Goal: Information Seeking & Learning: Learn about a topic

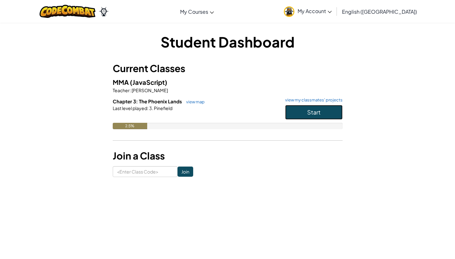
click at [306, 115] on button "Start" at bounding box center [313, 112] width 57 height 15
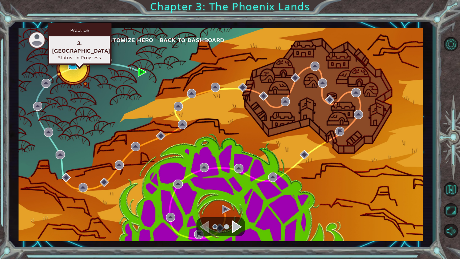
click at [72, 63] on img at bounding box center [72, 65] width 9 height 9
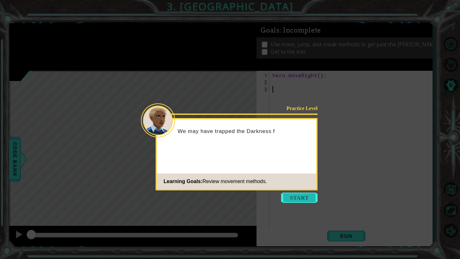
click at [288, 195] on button "Start" at bounding box center [299, 198] width 36 height 10
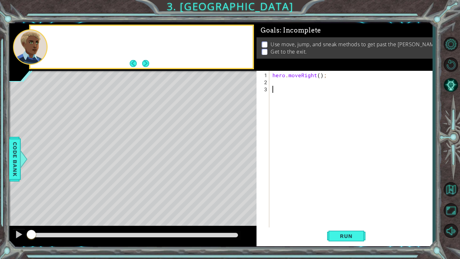
click at [288, 194] on div "hero . moveRight ( ) ;" at bounding box center [352, 160] width 163 height 176
click at [145, 67] on button "Next" at bounding box center [145, 63] width 7 height 7
click at [144, 67] on footer at bounding box center [139, 64] width 19 height 10
click at [298, 88] on div "hero . moveRight ( ) ;" at bounding box center [352, 160] width 163 height 176
click at [288, 83] on div "hero . moveRight ( ) ;" at bounding box center [352, 160] width 163 height 176
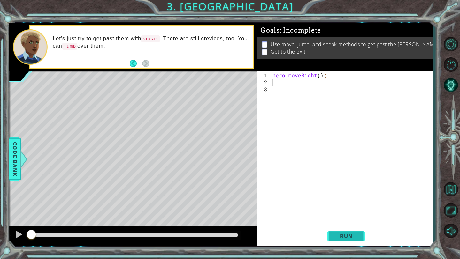
click at [337, 241] on button "Run" at bounding box center [346, 237] width 38 height 18
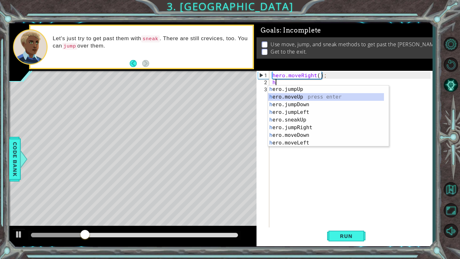
click at [286, 96] on div "h ero.jumpUp press enter h ero.moveUp press enter h ero.jumpDown press enter h …" at bounding box center [326, 124] width 116 height 77
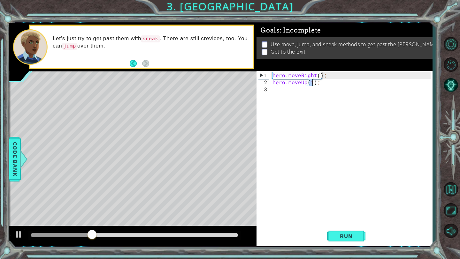
scroll to position [0, 3]
type textarea "hero.moveUp(2);"
click at [333, 238] on button "Run" at bounding box center [346, 237] width 38 height 18
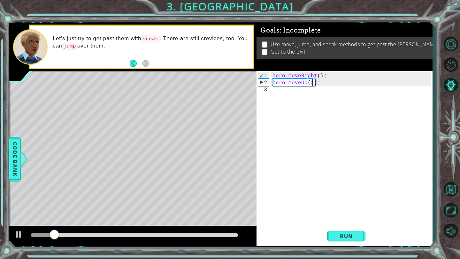
click at [282, 98] on div "hero . moveRight ( ) ; hero . moveUp ( 2 ) ;" at bounding box center [352, 160] width 163 height 176
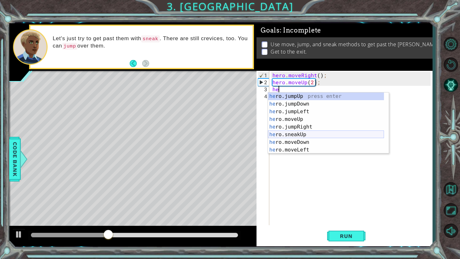
click at [305, 132] on div "he ro.jumpUp press enter he ro.jumpDown press enter he ro.jumpLeft press enter …" at bounding box center [326, 131] width 116 height 77
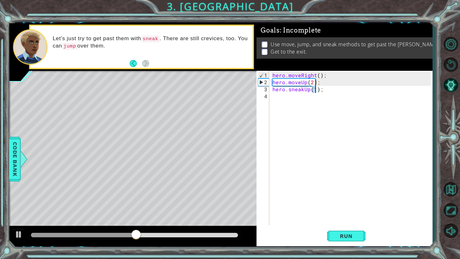
type textarea "hero.sneakUp(3);"
click at [345, 244] on button "Run" at bounding box center [346, 237] width 38 height 18
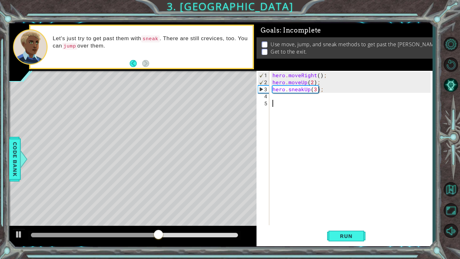
click at [289, 104] on div "hero . moveRight ( ) ; hero . moveUp ( 2 ) ; hero . sneakUp ( 3 ) ;" at bounding box center [352, 156] width 163 height 169
click at [288, 103] on div "hero . moveRight ( ) ; hero . moveUp ( 2 ) ; hero . sneakUp ( 3 ) ;" at bounding box center [352, 156] width 163 height 169
drag, startPoint x: 325, startPoint y: 76, endPoint x: 270, endPoint y: 74, distance: 55.0
click at [270, 74] on div "1 2 3 4 5 hero . moveRight ( ) ; hero . moveUp ( 2 ) ; hero . sneakUp ( 3 ) ; ה…" at bounding box center [343, 148] width 174 height 155
type textarea "hero.moveRight();"
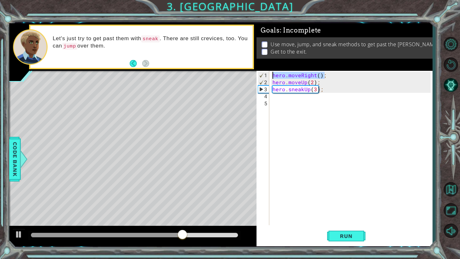
click at [290, 100] on div "hero . moveRight ( ) ; hero . moveUp ( 2 ) ; hero . sneakUp ( 3 ) ;" at bounding box center [352, 156] width 163 height 169
click at [284, 95] on div "hero . moveRight ( ) ; hero . moveUp ( 2 ) ; hero . sneakUp ( 3 ) ;" at bounding box center [352, 156] width 163 height 169
paste textarea "hero.moveRight();"
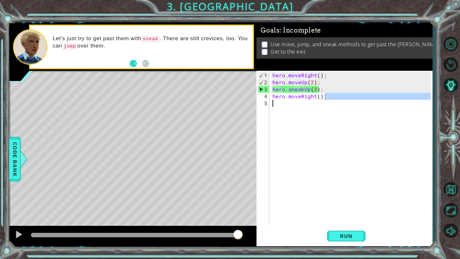
click at [325, 97] on div "hero . moveRight ( ) ; hero . moveUp ( 2 ) ; hero . sneakUp ( 3 ) ; hero . move…" at bounding box center [352, 156] width 163 height 169
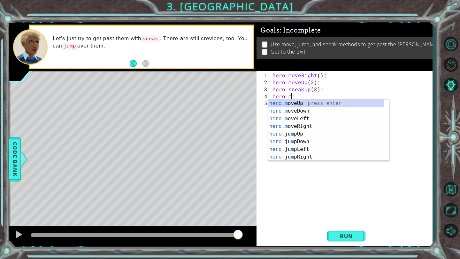
type textarea "h"
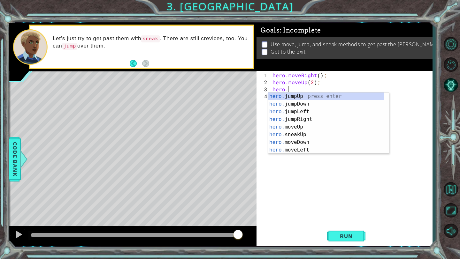
type textarea "h"
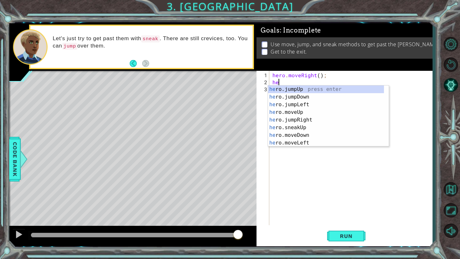
type textarea "h"
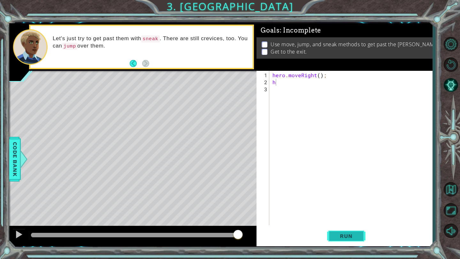
click at [332, 237] on button "Run" at bounding box center [346, 237] width 38 height 18
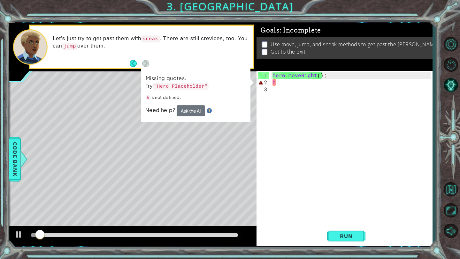
type textarea "he"
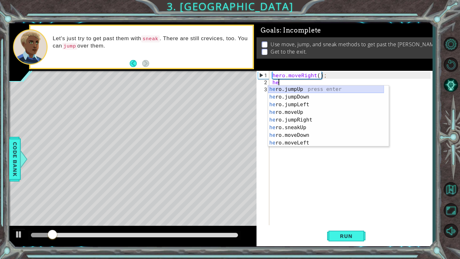
click at [283, 89] on div "he ro.jumpUp press enter he ro.jumpDown press enter he ro.jumpLeft press enter …" at bounding box center [326, 124] width 116 height 77
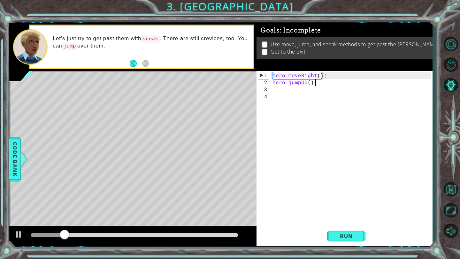
drag, startPoint x: 316, startPoint y: 84, endPoint x: 205, endPoint y: 103, distance: 113.1
click at [205, 104] on div "1 ההההההההההההההההההההההההההההההההההההההההההההההההההההההההההההההההההההההההההההה…" at bounding box center [220, 134] width 423 height 223
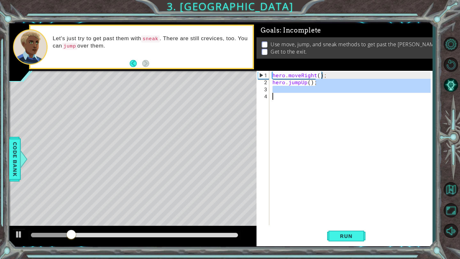
type textarea "he"
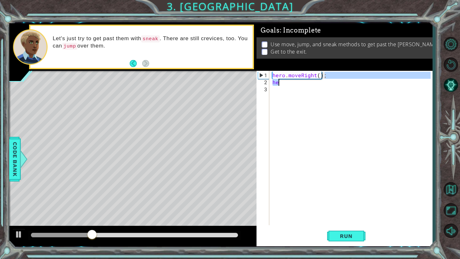
type textarea "hero.moveRight(); he"
click at [205, 103] on div "Level Map" at bounding box center [156, 165] width 295 height 188
click at [283, 85] on div "hero . moveRight ( ) ; he" at bounding box center [352, 156] width 163 height 169
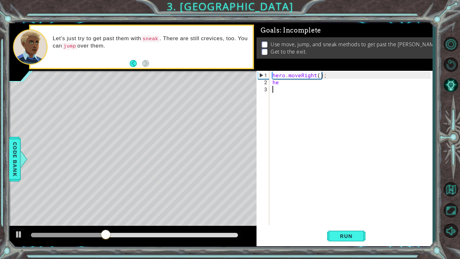
click at [282, 85] on div "hero . moveRight ( ) ; he" at bounding box center [352, 156] width 163 height 169
type textarea "h"
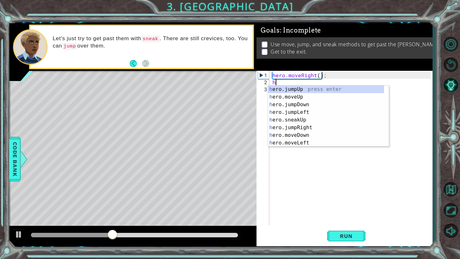
type textarea "her"
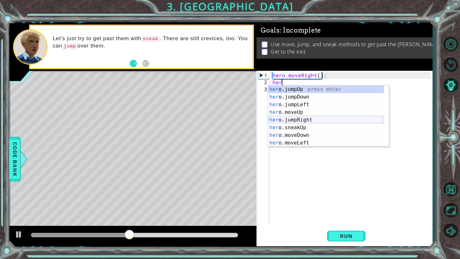
click at [300, 122] on div "her o.jumpUp press enter her o.jumpDown press enter her o.jumpLeft press enter …" at bounding box center [326, 124] width 116 height 77
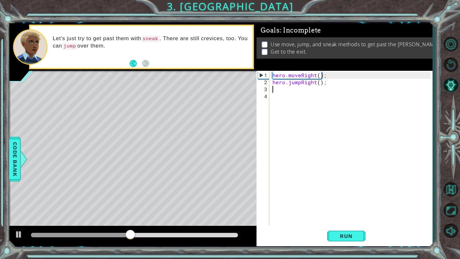
scroll to position [0, 0]
click at [343, 235] on span "Run" at bounding box center [345, 236] width 25 height 6
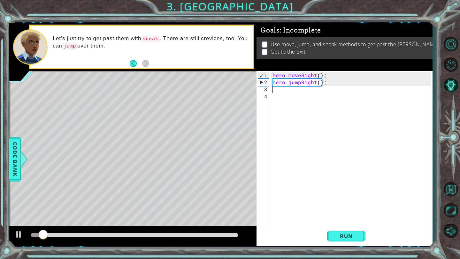
click at [291, 98] on div "hero . moveRight ( ) ; hero . jumpRight ( ) ;" at bounding box center [352, 156] width 163 height 169
click at [287, 95] on div "hero . moveRight ( ) ; hero . jumpRight ( ) ;" at bounding box center [352, 156] width 163 height 169
click at [282, 89] on div "hero . moveRight ( ) ; hero . jumpRight ( ) ;" at bounding box center [352, 156] width 163 height 169
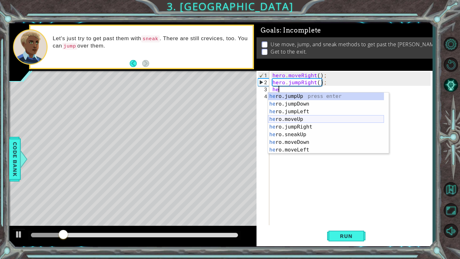
click at [284, 120] on div "he ro.jumpUp press enter he ro.jumpDown press enter he ro.jumpLeft press enter …" at bounding box center [326, 131] width 116 height 77
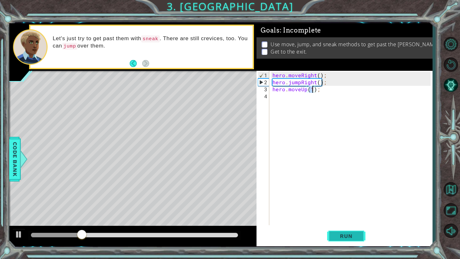
type textarea "hero.moveUp(1);"
click at [352, 240] on button "Run" at bounding box center [346, 237] width 38 height 18
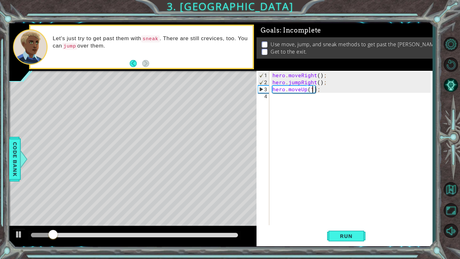
click at [310, 115] on div "hero . moveRight ( ) ; hero . jumpRight ( ) ; hero . moveUp ( 1 ) ;" at bounding box center [352, 156] width 163 height 169
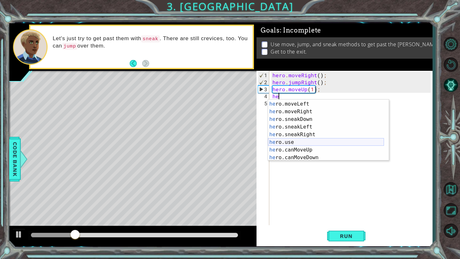
scroll to position [53, 0]
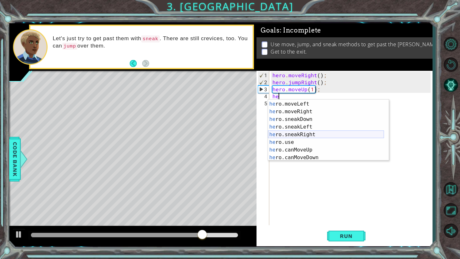
click at [299, 135] on div "he ro.moveDown press enter he ro.moveLeft press enter he ro.moveRight press ent…" at bounding box center [326, 131] width 116 height 77
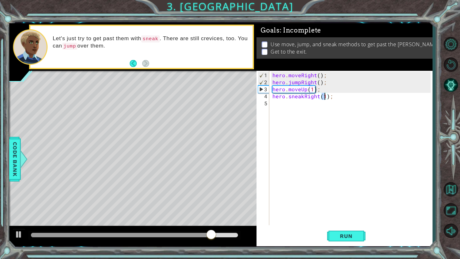
scroll to position [0, 3]
type textarea "hero.sneakRight(3);"
click at [333, 232] on button "Run" at bounding box center [346, 237] width 38 height 18
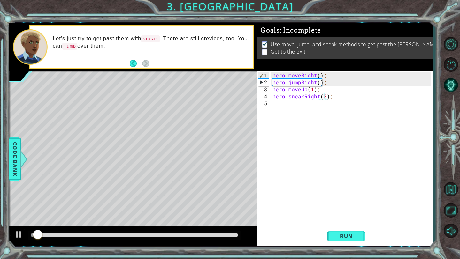
click at [330, 113] on div "hero . moveRight ( ) ; hero . jumpRight ( ) ; hero . moveUp ( 1 ) ; hero . snea…" at bounding box center [352, 156] width 163 height 169
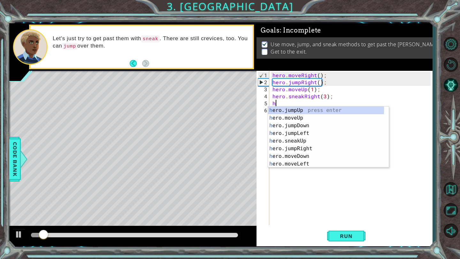
scroll to position [0, 0]
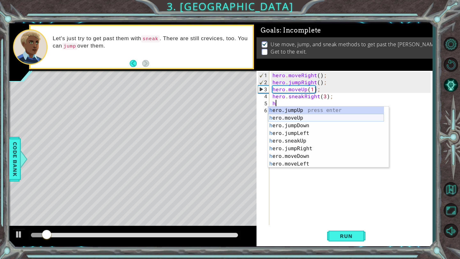
click at [309, 115] on div "h ero.jumpUp press enter h ero.moveUp press enter h ero.jumpDown press enter h …" at bounding box center [326, 145] width 116 height 77
type textarea "hero.moveUp(1);"
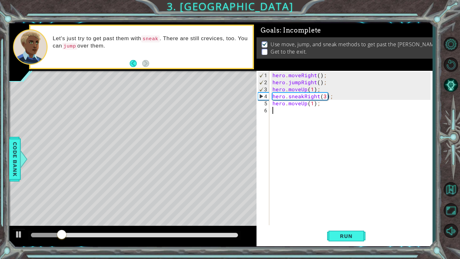
drag, startPoint x: 320, startPoint y: 110, endPoint x: 282, endPoint y: 112, distance: 37.7
click at [280, 112] on div "hero . moveRight ( ) ; hero . jumpRight ( ) ; hero . moveUp ( 1 ) ; hero . snea…" at bounding box center [352, 156] width 163 height 169
drag, startPoint x: 318, startPoint y: 104, endPoint x: 274, endPoint y: 104, distance: 43.4
click at [274, 104] on div "hero . moveRight ( ) ; hero . jumpRight ( ) ; hero . moveUp ( 1 ) ; hero . snea…" at bounding box center [352, 156] width 163 height 169
type textarea "h"
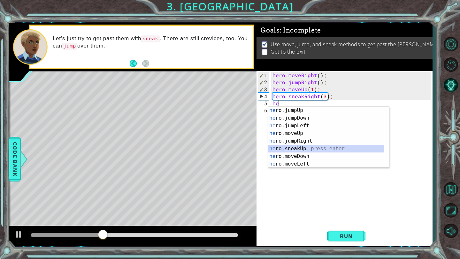
click at [280, 150] on div "he ro.jumpUp press enter he ro.jumpDown press enter he ro.jumpLeft press enter …" at bounding box center [326, 145] width 116 height 77
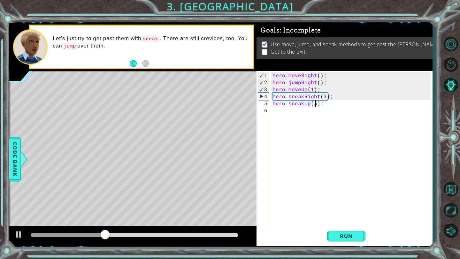
scroll to position [0, 3]
type textarea "hero.sneakUp(5);"
click at [345, 234] on span "Run" at bounding box center [345, 236] width 25 height 6
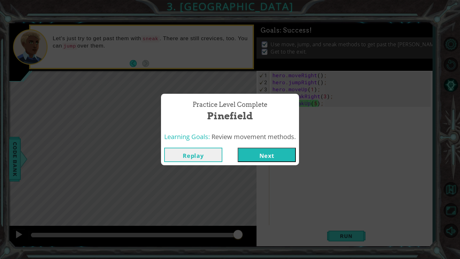
click at [286, 160] on button "Next" at bounding box center [267, 155] width 58 height 14
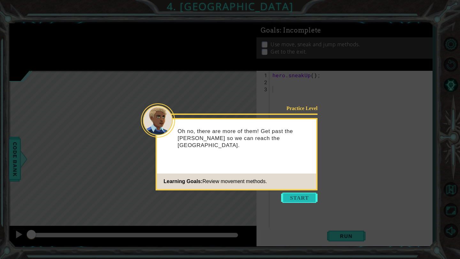
click at [310, 193] on button "Start" at bounding box center [299, 198] width 36 height 10
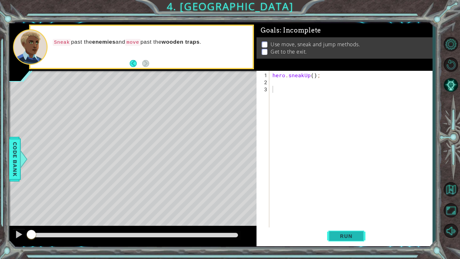
click at [333, 232] on button "Run" at bounding box center [346, 237] width 38 height 18
click at [303, 88] on div "hero . sneakUp ( ) ;" at bounding box center [352, 160] width 163 height 176
click at [300, 83] on div "hero . sneakUp ( ) ;" at bounding box center [352, 160] width 163 height 176
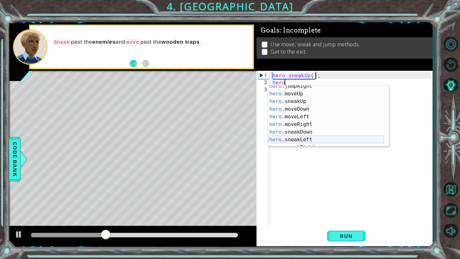
scroll to position [52, 0]
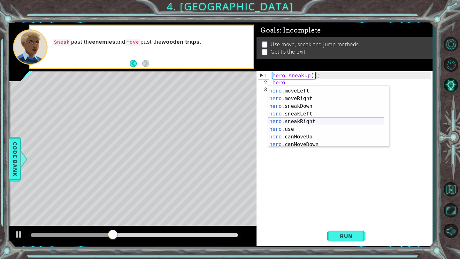
click at [299, 122] on div "hero .moveDown press enter hero .moveLeft press enter hero .moveRight press ent…" at bounding box center [326, 117] width 116 height 77
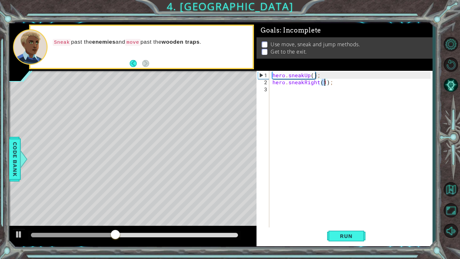
scroll to position [0, 3]
type textarea "hero.sneakRight(2);"
click at [354, 250] on div "1 ההההההההההההההההההההההההההההההההההההההההההההההההההההההההההההההההההההההההההההה…" at bounding box center [230, 129] width 460 height 259
click at [348, 235] on span "Run" at bounding box center [345, 236] width 25 height 6
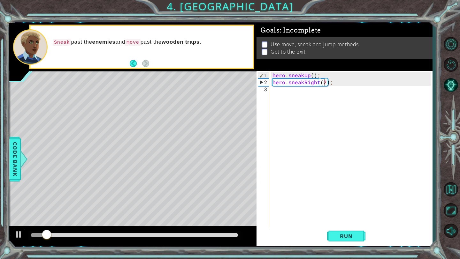
click at [286, 91] on div "hero . sneakUp ( ) ; hero . sneakRight ( 2 ) ;" at bounding box center [352, 160] width 163 height 176
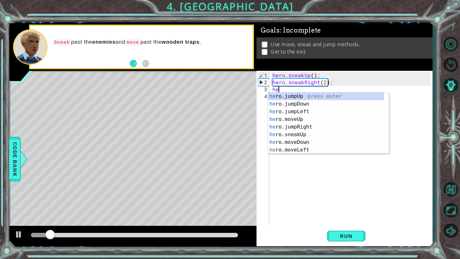
scroll to position [0, 0]
type textarea "her"
click at [290, 96] on div "her o.jumpUp press enter her o.jumpDown press enter her o.jumpLeft press enter …" at bounding box center [326, 131] width 116 height 77
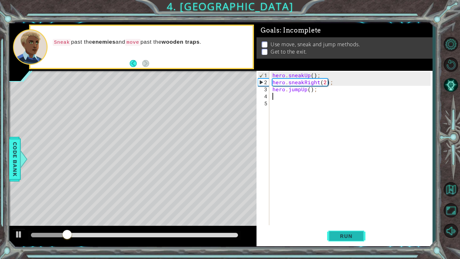
click at [332, 233] on button "Run" at bounding box center [346, 237] width 38 height 18
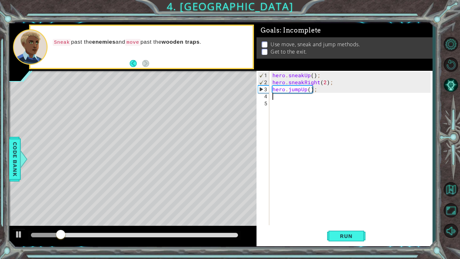
click at [318, 89] on div "hero . sneakUp ( ) ; hero . sneakRight ( 2 ) ; hero . jumpUp ( ) ;" at bounding box center [352, 156] width 163 height 169
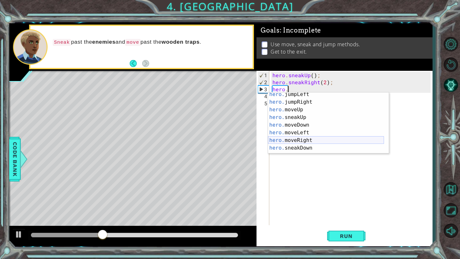
scroll to position [19, 0]
click at [291, 140] on div "hero. jumpLeft press enter hero. jumpRight press enter hero. moveUp press enter…" at bounding box center [326, 126] width 116 height 77
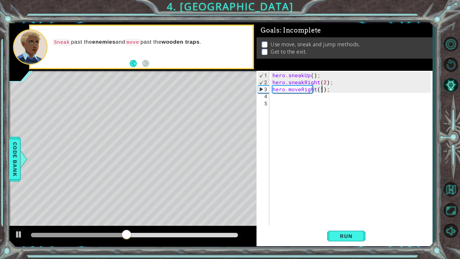
scroll to position [0, 3]
click at [331, 235] on button "Run" at bounding box center [346, 237] width 38 height 18
drag, startPoint x: 329, startPoint y: 82, endPoint x: 272, endPoint y: 82, distance: 57.1
click at [272, 82] on div "hero . sneakUp ( ) ; hero . sneakRight ( 2 ) ; hero . moveRight ( 1 ) ;" at bounding box center [352, 156] width 163 height 169
type textarea "hero.sneakRight(2);"
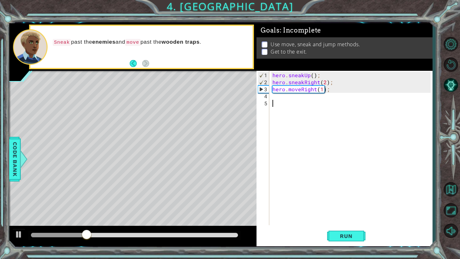
click at [288, 103] on div "hero . sneakUp ( ) ; hero . sneakRight ( 2 ) ; hero . moveRight ( 1 ) ;" at bounding box center [352, 156] width 163 height 169
click at [286, 101] on div "hero . sneakUp ( ) ; hero . sneakRight ( 2 ) ; hero . moveRight ( 1 ) ;" at bounding box center [352, 156] width 163 height 169
click at [286, 100] on div "hero . sneakUp ( ) ; hero . sneakRight ( 2 ) ; hero . moveRight ( 1 ) ;" at bounding box center [352, 156] width 163 height 169
click at [282, 97] on div "hero . sneakUp ( ) ; hero . sneakRight ( 2 ) ; hero . moveRight ( 1 ) ;" at bounding box center [352, 156] width 163 height 169
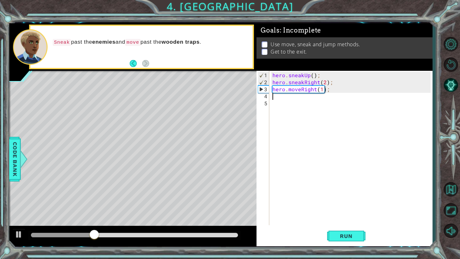
paste textarea "hero.sneakRight(2);"
type textarea "hero.sneakRight(2);"
click at [325, 95] on div "hero . sneakUp ( ) ; hero . sneakRight ( 2 ) ; hero . moveRight ( 1 ) ; hero . …" at bounding box center [352, 156] width 163 height 169
click at [342, 101] on div "hero . sneakUp ( ) ; hero . sneakRight ( 2 ) ; hero . moveRight ( 1 ) ; hero . …" at bounding box center [352, 156] width 163 height 169
click at [324, 97] on div "hero . sneakUp ( ) ; hero . sneakRight ( 2 ) ; hero . moveRight ( 1 ) ; hero . …" at bounding box center [352, 156] width 163 height 169
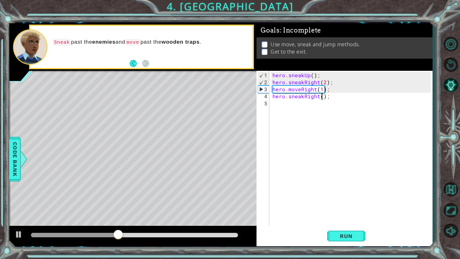
type textarea "hero.sneakRight(3);"
click at [296, 104] on div "hero . sneakUp ( ) ; hero . sneakRight ( 2 ) ; hero . moveRight ( 1 ) ; hero . …" at bounding box center [352, 156] width 163 height 169
type textarea "he"
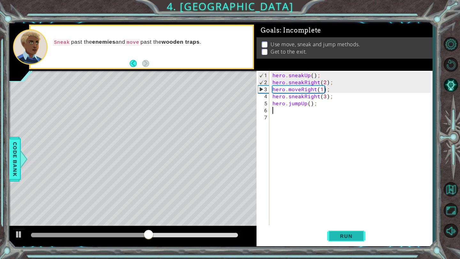
click at [350, 239] on span "Run" at bounding box center [345, 236] width 25 height 6
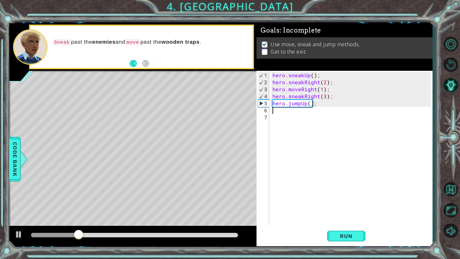
click at [304, 108] on div "hero . sneakUp ( ) ; hero . sneakRight ( 2 ) ; hero . moveRight ( 1 ) ; hero . …" at bounding box center [352, 156] width 163 height 169
click at [303, 109] on div "hero . sneakUp ( ) ; hero . sneakRight ( 2 ) ; hero . moveRight ( 1 ) ; hero . …" at bounding box center [352, 156] width 163 height 169
type textarea "he"
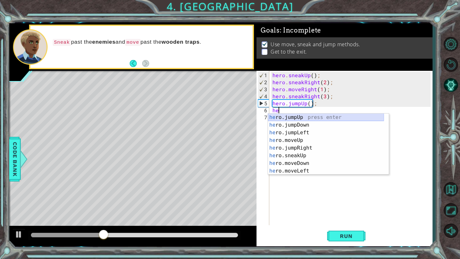
click at [305, 114] on div "he ro.jumpUp press enter he ro.jumpDown press enter he ro.jumpLeft press enter …" at bounding box center [326, 152] width 116 height 77
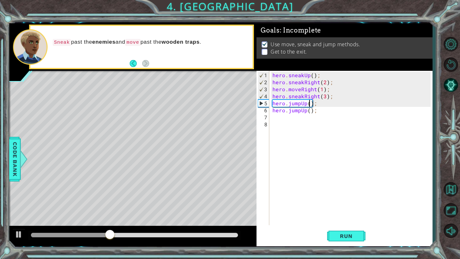
click at [309, 102] on div "hero . sneakUp ( ) ; hero . sneakRight ( 2 ) ; hero . moveRight ( 1 ) ; hero . …" at bounding box center [352, 156] width 163 height 169
drag, startPoint x: 314, startPoint y: 110, endPoint x: 272, endPoint y: 110, distance: 42.5
click at [272, 110] on div "hero . sneakUp ( ) ; hero . sneakRight ( 2 ) ; hero . moveRight ( 1 ) ; hero . …" at bounding box center [352, 156] width 163 height 169
type textarea "hero.jumpUp();"
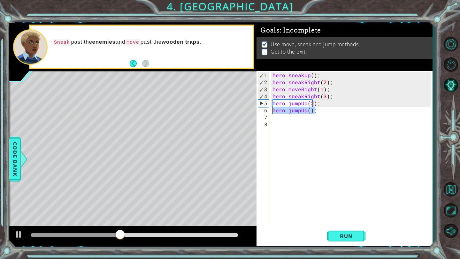
scroll to position [0, 0]
click at [335, 233] on span "Run" at bounding box center [345, 236] width 25 height 6
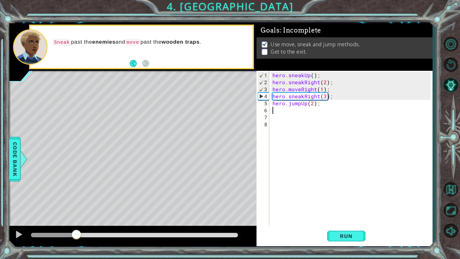
drag, startPoint x: 51, startPoint y: 232, endPoint x: 76, endPoint y: 234, distance: 24.6
click at [76, 234] on div at bounding box center [76, 235] width 11 height 11
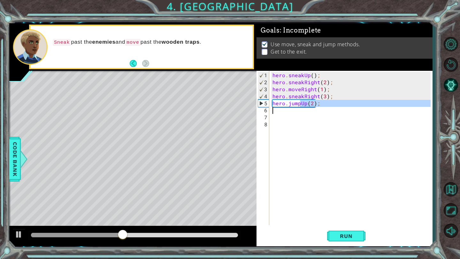
drag, startPoint x: 300, startPoint y: 105, endPoint x: 325, endPoint y: 108, distance: 25.4
click at [325, 108] on div "hero . sneakUp ( ) ; hero . sneakRight ( 2 ) ; hero . moveRight ( 1 ) ; hero . …" at bounding box center [352, 156] width 163 height 169
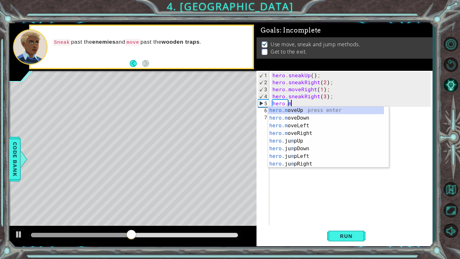
scroll to position [0, 1]
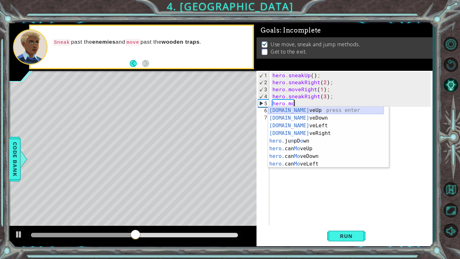
click at [320, 108] on div "[DOMAIN_NAME] veUp press enter [DOMAIN_NAME] veDown press enter [DOMAIN_NAME] v…" at bounding box center [326, 145] width 116 height 77
type textarea "hero.moveUp(1);"
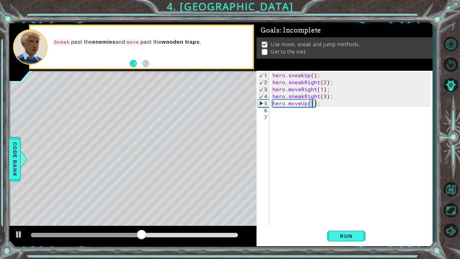
click at [305, 122] on div "hero . sneakUp ( ) ; hero . sneakRight ( 2 ) ; hero . moveRight ( 1 ) ; hero . …" at bounding box center [352, 156] width 163 height 169
click at [335, 237] on span "Run" at bounding box center [345, 236] width 25 height 6
drag, startPoint x: 176, startPoint y: 236, endPoint x: 224, endPoint y: 242, distance: 48.7
click at [224, 242] on div at bounding box center [132, 236] width 247 height 20
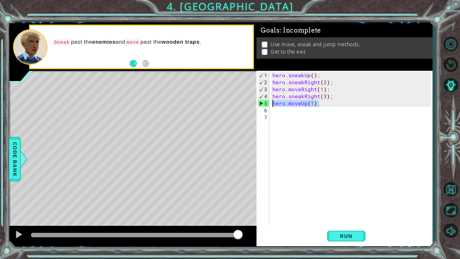
drag, startPoint x: 322, startPoint y: 102, endPoint x: 272, endPoint y: 104, distance: 50.1
click at [272, 104] on div "hero . sneakUp ( ) ; hero . sneakRight ( 2 ) ; hero . moveRight ( 1 ) ; hero . …" at bounding box center [352, 156] width 163 height 169
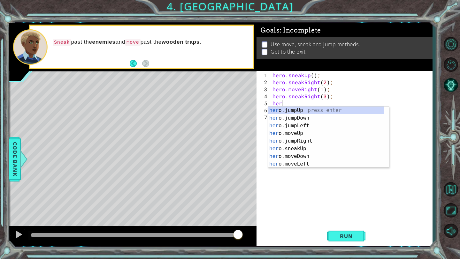
type textarea "hero"
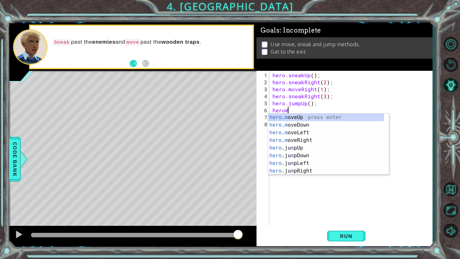
scroll to position [0, 1]
click at [297, 115] on div "hero . m oveUp press enter hero . m oveDown press enter hero . m oveLeft press …" at bounding box center [326, 152] width 116 height 77
type textarea "hero.moveUp(1);"
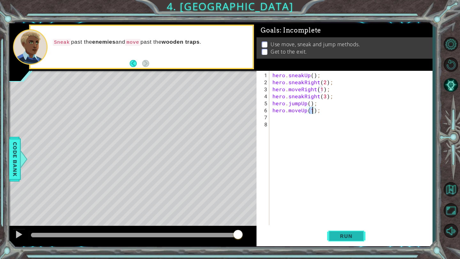
click at [349, 233] on span "Run" at bounding box center [345, 236] width 25 height 6
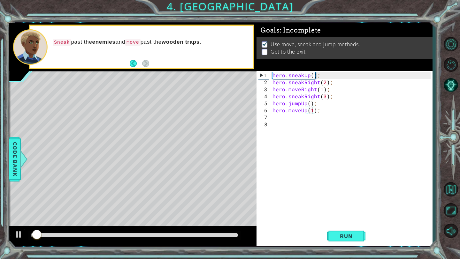
click at [216, 233] on div at bounding box center [134, 235] width 212 height 9
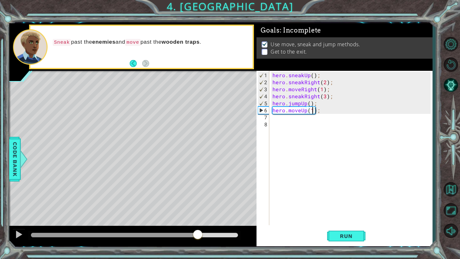
drag, startPoint x: 55, startPoint y: 234, endPoint x: 196, endPoint y: 241, distance: 141.3
click at [196, 242] on div at bounding box center [132, 236] width 247 height 20
click at [283, 122] on div "hero . sneakUp ( ) ; hero . sneakRight ( 2 ) ; hero . moveRight ( 1 ) ; hero . …" at bounding box center [352, 156] width 163 height 169
click at [283, 120] on div "hero . sneakUp ( ) ; hero . sneakRight ( 2 ) ; hero . moveRight ( 1 ) ; hero . …" at bounding box center [352, 156] width 163 height 169
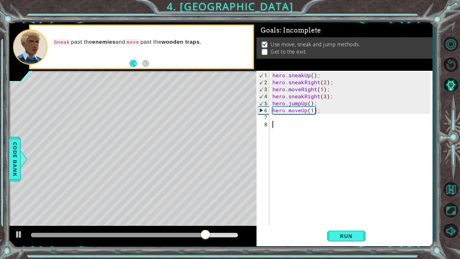
click at [283, 120] on div "hero . sneakUp ( ) ; hero . sneakRight ( 2 ) ; hero . moveRight ( 1 ) ; hero . …" at bounding box center [352, 156] width 163 height 169
click at [278, 120] on div "hero . sneakUp ( ) ; hero . sneakRight ( 2 ) ; hero . moveRight ( 1 ) ; hero . …" at bounding box center [352, 156] width 163 height 169
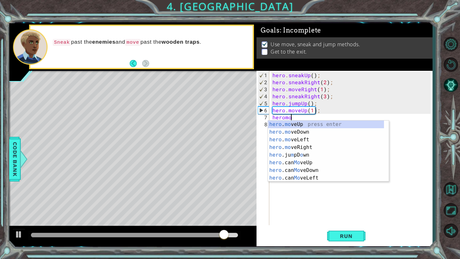
scroll to position [0, 1]
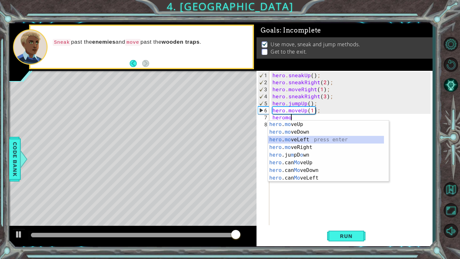
click at [298, 140] on div "hero . mo veUp press enter hero . mo veDown press enter hero . mo veLeft press …" at bounding box center [326, 159] width 116 height 77
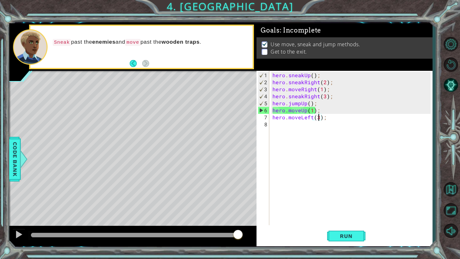
scroll to position [0, 3]
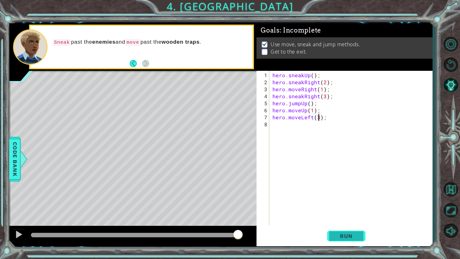
type textarea "hero.moveLeft(3);"
click at [345, 244] on button "Run" at bounding box center [346, 237] width 38 height 18
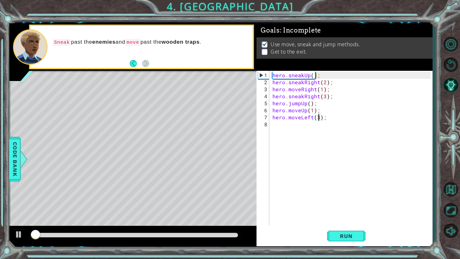
click at [297, 126] on div "hero . sneakUp ( ) ; hero . sneakRight ( 2 ) ; hero . moveRight ( 1 ) ; hero . …" at bounding box center [352, 156] width 163 height 169
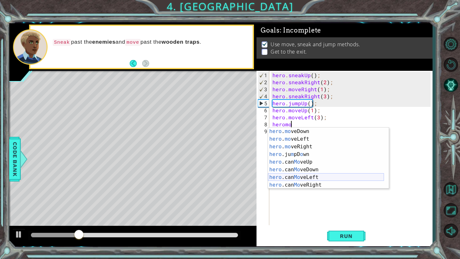
scroll to position [0, 0]
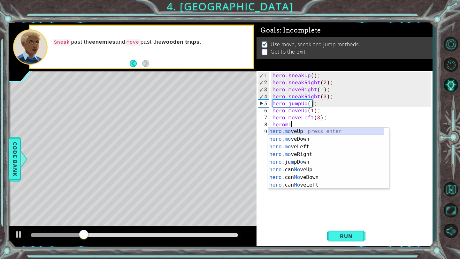
click at [297, 131] on div "hero . mo veUp press enter hero . mo veDown press enter hero . mo veLeft press …" at bounding box center [326, 166] width 116 height 77
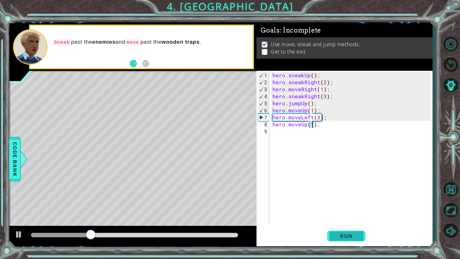
type textarea "hero.moveUp(1);"
click at [338, 237] on span "Run" at bounding box center [345, 236] width 25 height 6
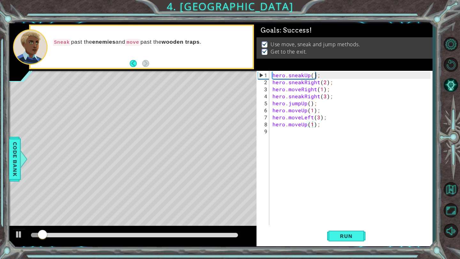
drag, startPoint x: 79, startPoint y: 238, endPoint x: 98, endPoint y: 238, distance: 18.5
click at [98, 238] on div at bounding box center [134, 235] width 212 height 9
drag, startPoint x: 98, startPoint y: 238, endPoint x: 117, endPoint y: 238, distance: 18.8
click at [117, 238] on div at bounding box center [134, 235] width 212 height 9
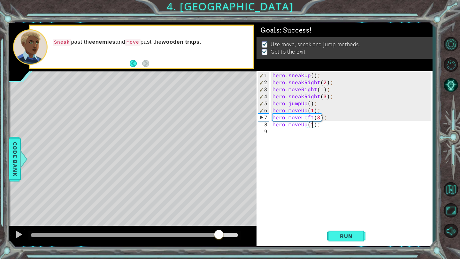
drag, startPoint x: 116, startPoint y: 236, endPoint x: 225, endPoint y: 233, distance: 109.6
click at [225, 233] on div at bounding box center [134, 235] width 207 height 4
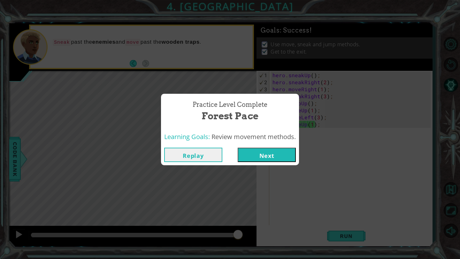
click at [259, 157] on button "Next" at bounding box center [267, 155] width 58 height 14
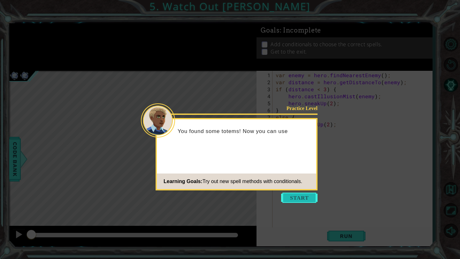
click at [295, 200] on button "Start" at bounding box center [299, 198] width 36 height 10
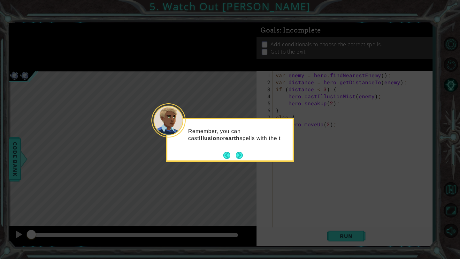
click at [238, 149] on div "Remember, you can cast illusion or earth spells with the t" at bounding box center [229, 138] width 125 height 32
click at [237, 149] on div "Remember, you can cast illusion or earth spells with the totems." at bounding box center [229, 141] width 125 height 39
click at [236, 159] on footer at bounding box center [232, 156] width 19 height 10
click at [238, 154] on button "Next" at bounding box center [239, 155] width 7 height 7
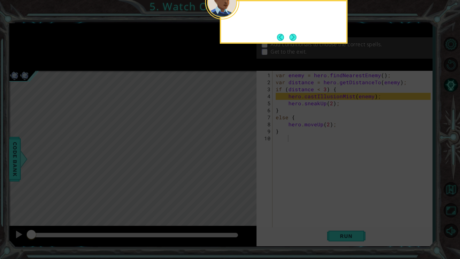
click at [238, 154] on icon at bounding box center [230, 42] width 460 height 434
click at [289, 37] on button "Back" at bounding box center [283, 37] width 12 height 7
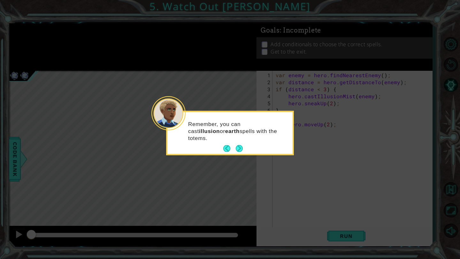
click at [289, 38] on icon at bounding box center [230, 129] width 460 height 259
click at [239, 155] on icon at bounding box center [230, 129] width 460 height 259
click at [239, 154] on div "Remember, you can cast illusion or earth spells with the totems." at bounding box center [230, 133] width 128 height 44
click at [239, 150] on button "Next" at bounding box center [239, 148] width 7 height 7
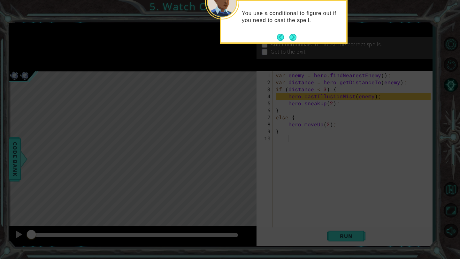
click at [239, 150] on icon at bounding box center [230, 42] width 460 height 434
click at [293, 39] on button "Next" at bounding box center [292, 37] width 7 height 7
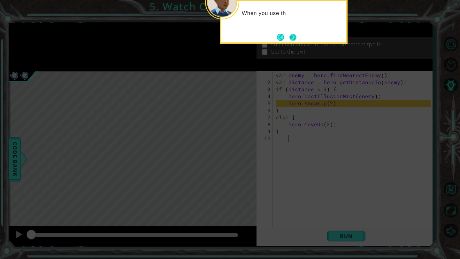
click at [291, 40] on button "Next" at bounding box center [292, 37] width 7 height 7
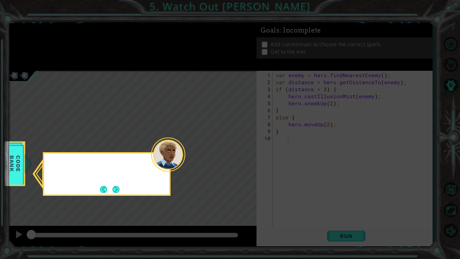
click at [291, 40] on icon at bounding box center [230, 129] width 460 height 259
click at [118, 186] on button "Next" at bounding box center [115, 189] width 7 height 7
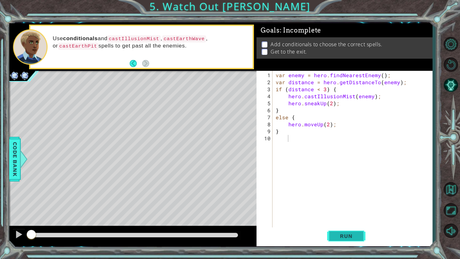
click at [342, 232] on button "Run" at bounding box center [346, 237] width 38 height 18
click at [343, 231] on button "Run" at bounding box center [346, 237] width 38 height 18
click at [343, 232] on button "Run" at bounding box center [346, 237] width 38 height 18
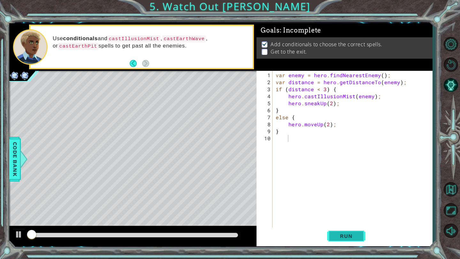
click at [343, 232] on button "Run" at bounding box center [346, 237] width 38 height 18
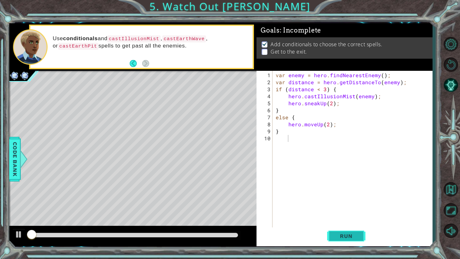
click at [343, 232] on button "Run" at bounding box center [346, 237] width 38 height 18
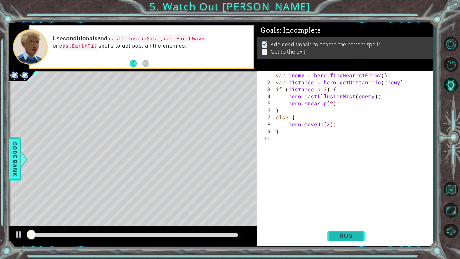
click at [343, 232] on button "Run" at bounding box center [346, 237] width 38 height 18
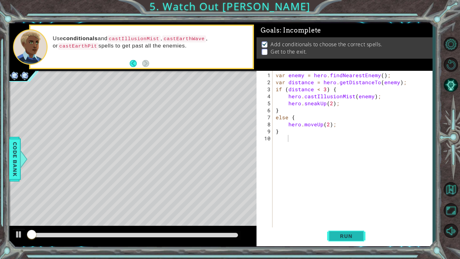
click at [343, 232] on button "Run" at bounding box center [346, 237] width 38 height 18
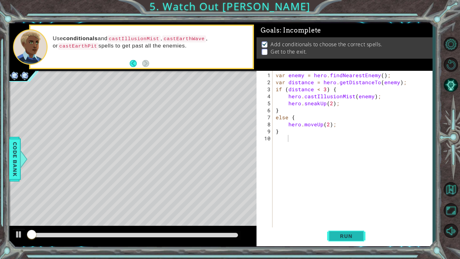
click at [343, 232] on button "Run" at bounding box center [346, 237] width 38 height 18
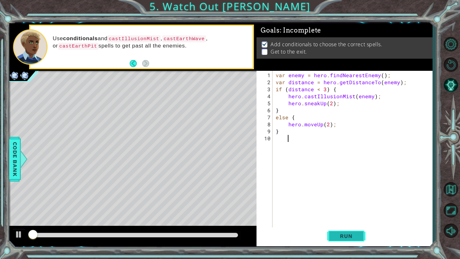
click at [343, 231] on button "Run" at bounding box center [346, 237] width 38 height 18
click at [343, 232] on button "Run" at bounding box center [346, 237] width 38 height 18
click at [343, 231] on button "Run" at bounding box center [346, 237] width 38 height 18
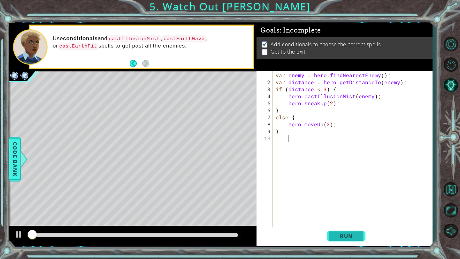
click at [343, 231] on button "Run" at bounding box center [346, 237] width 38 height 18
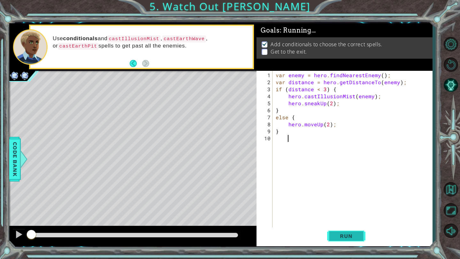
click at [343, 231] on button "Run" at bounding box center [346, 237] width 38 height 18
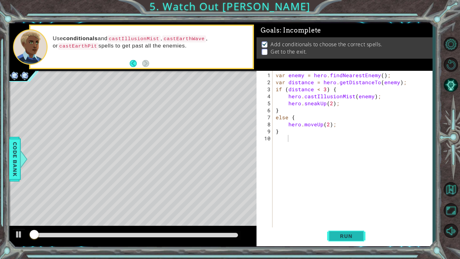
click at [343, 231] on button "Run" at bounding box center [346, 237] width 38 height 18
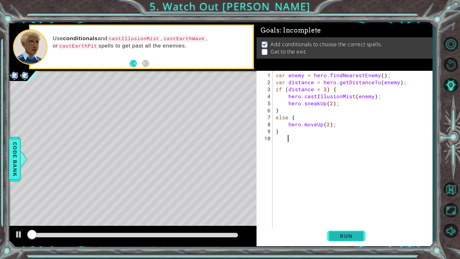
click at [343, 231] on button "Run" at bounding box center [346, 237] width 38 height 18
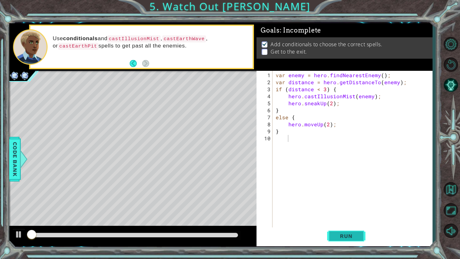
click at [343, 231] on button "Run" at bounding box center [346, 237] width 38 height 18
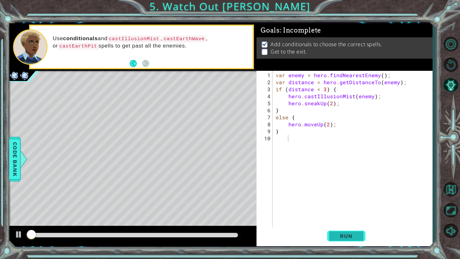
click at [343, 231] on button "Run" at bounding box center [346, 237] width 38 height 18
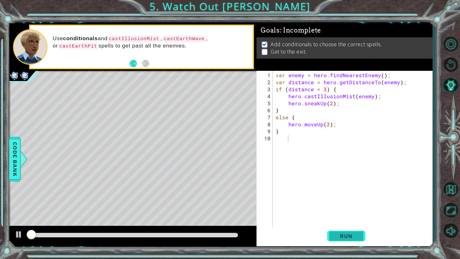
click at [343, 231] on button "Run" at bounding box center [346, 237] width 38 height 18
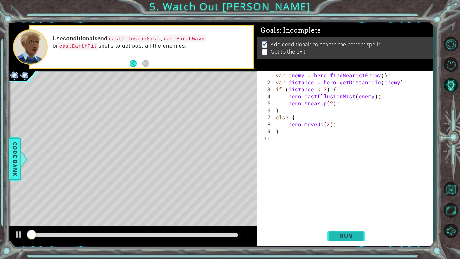
click at [343, 231] on button "Run" at bounding box center [346, 237] width 38 height 18
click at [344, 227] on div "var enemy = hero . findNearestEnemy ( ) ; var distance = hero . getDistanceTo (…" at bounding box center [353, 160] width 159 height 176
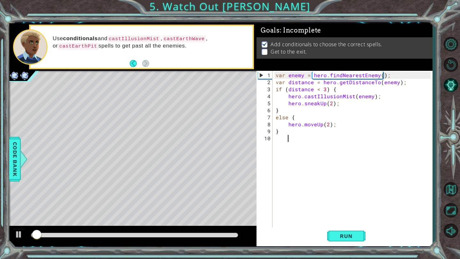
click at [341, 246] on div "1 2 3 4 5 6 7 8 9 10 var enemy = hero . findNearestEnemy ( ) ; var distance = h…" at bounding box center [344, 159] width 176 height 176
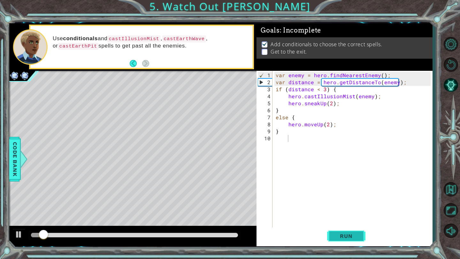
click at [339, 240] on button "Run" at bounding box center [346, 237] width 38 height 18
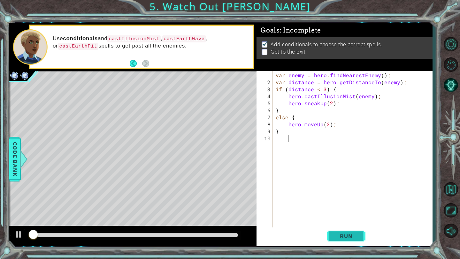
click at [337, 235] on span "Run" at bounding box center [345, 236] width 25 height 6
click at [331, 198] on div "var enemy = hero . findNearestEnemy ( ) ; var distance = hero . getDistanceTo (…" at bounding box center [353, 160] width 159 height 176
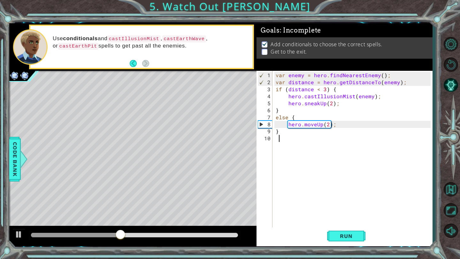
click at [278, 139] on div "var enemy = hero . findNearestEnemy ( ) ; var distance = hero . getDistanceTo (…" at bounding box center [353, 160] width 159 height 176
drag, startPoint x: 276, startPoint y: 139, endPoint x: 276, endPoint y: 149, distance: 10.2
click at [277, 152] on div "var enemy = hero . findNearestEnemy ( ) ; var distance = hero . getDistanceTo (…" at bounding box center [353, 160] width 159 height 176
click at [275, 137] on div "var enemy = hero . findNearestEnemy ( ) ; var distance = hero . getDistanceTo (…" at bounding box center [353, 160] width 159 height 176
type textarea "\"
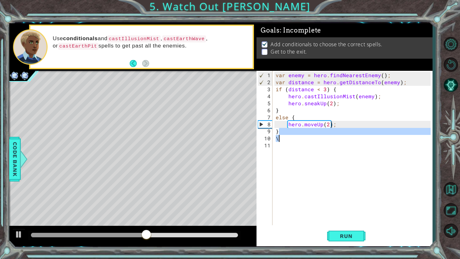
type textarea "}"
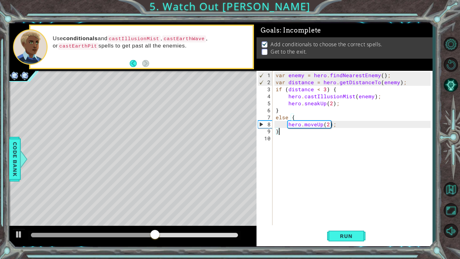
click at [274, 140] on div "var enemy = hero . findNearestEnemy ( ) ; var distance = hero . getDistanceTo (…" at bounding box center [353, 156] width 159 height 169
click at [328, 125] on div "var enemy = hero . findNearestEnemy ( ) ; var distance = hero . getDistanceTo (…" at bounding box center [353, 156] width 159 height 169
click at [340, 233] on button "Run" at bounding box center [346, 237] width 38 height 18
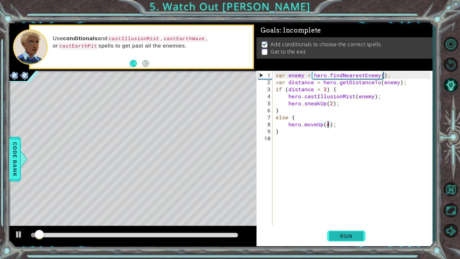
click at [339, 233] on button "Run" at bounding box center [346, 237] width 38 height 18
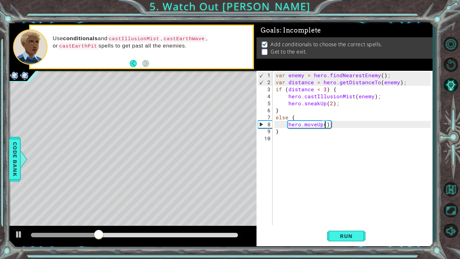
type textarea "hero.moveUp(5);"
click at [348, 173] on div "var enemy = hero . findNearestEnemy ( ) ; var distance = hero . getDistanceTo (…" at bounding box center [353, 156] width 159 height 169
click at [337, 239] on span "Run" at bounding box center [345, 236] width 25 height 6
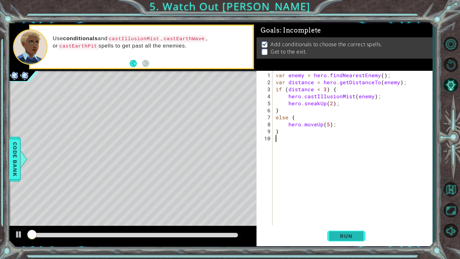
click at [337, 239] on span "Run" at bounding box center [345, 236] width 25 height 6
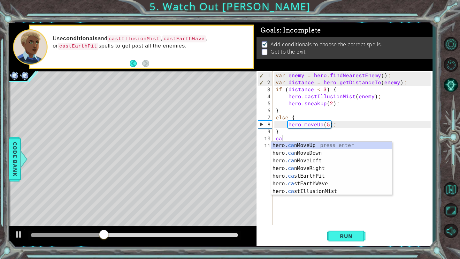
type textarea "cas"
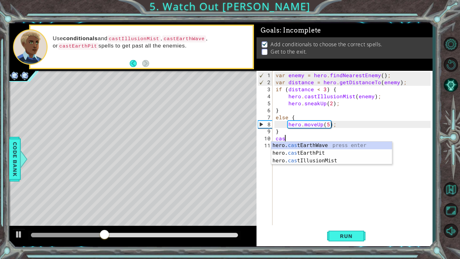
scroll to position [0, 0]
click at [291, 146] on div "hero. cas tEarthWave press enter hero. cas tEarthPit press enter hero. cas tIll…" at bounding box center [331, 161] width 121 height 38
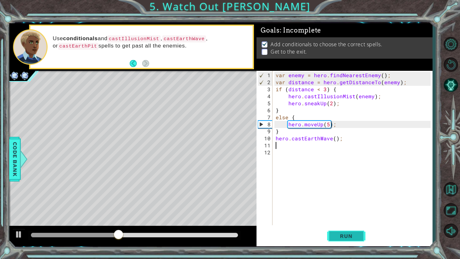
click at [334, 239] on span "Run" at bounding box center [345, 236] width 25 height 6
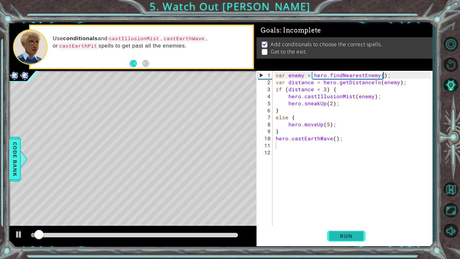
click at [341, 234] on span "Run" at bounding box center [345, 236] width 25 height 6
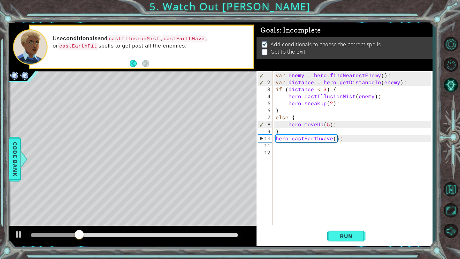
drag, startPoint x: 344, startPoint y: 142, endPoint x: 275, endPoint y: 142, distance: 69.6
click at [275, 142] on div "var enemy = hero . findNearestEnemy ( ) ; var distance = hero . getDistanceTo (…" at bounding box center [353, 156] width 159 height 169
click at [345, 138] on div "var enemy = hero . findNearestEnemy ( ) ; var distance = hero . getDistanceTo (…" at bounding box center [353, 156] width 159 height 169
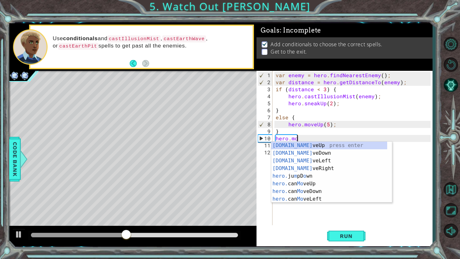
scroll to position [0, 1]
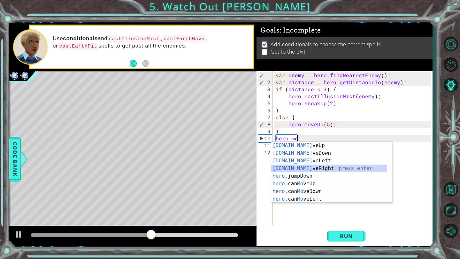
click at [325, 171] on div "[DOMAIN_NAME] veUp press enter [DOMAIN_NAME] veDown press enter [DOMAIN_NAME] v…" at bounding box center [329, 180] width 116 height 77
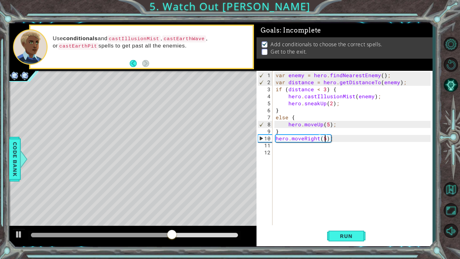
scroll to position [0, 3]
type textarea "hero.moveRight(5);"
click at [341, 234] on span "Run" at bounding box center [345, 236] width 25 height 6
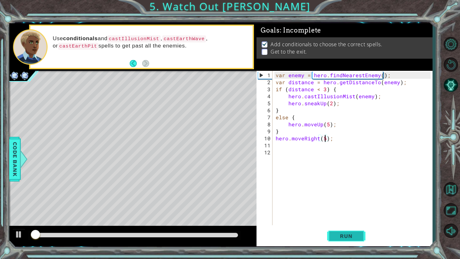
click at [341, 234] on span "Run" at bounding box center [345, 236] width 25 height 6
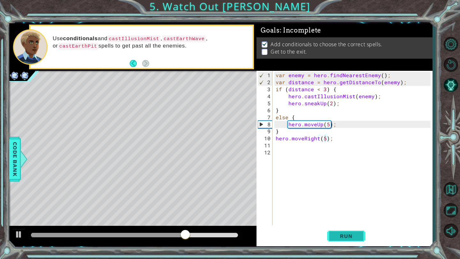
click at [344, 236] on span "Run" at bounding box center [345, 236] width 25 height 6
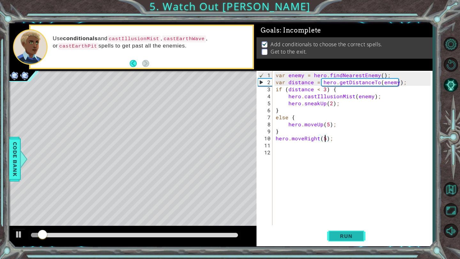
click at [349, 240] on button "Run" at bounding box center [346, 237] width 38 height 18
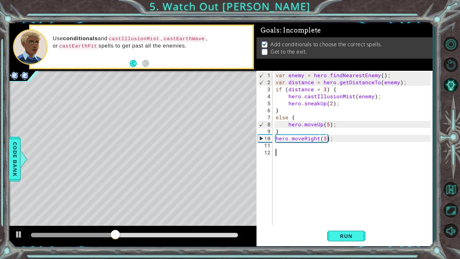
click at [288, 150] on div "var enemy = hero . findNearestEnemy ( ) ; var distance = hero . getDistanceTo (…" at bounding box center [353, 156] width 159 height 169
click at [287, 149] on div "var enemy = hero . findNearestEnemy ( ) ; var distance = hero . getDistanceTo (…" at bounding box center [353, 156] width 159 height 169
click at [281, 144] on div "var enemy = hero . findNearestEnemy ( ) ; var distance = hero . getDistanceTo (…" at bounding box center [353, 156] width 159 height 169
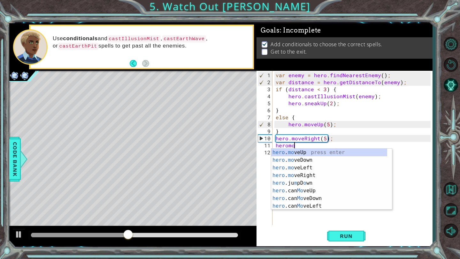
scroll to position [0, 1]
click at [282, 161] on div "hero . mo veUp press enter hero . mo veDown press enter hero . mo veLeft press …" at bounding box center [329, 187] width 116 height 77
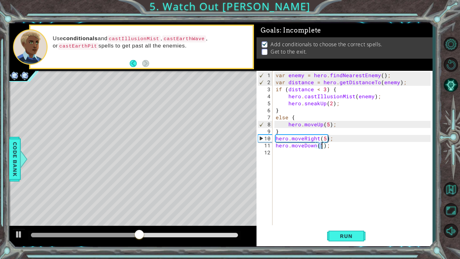
type textarea "hero.moveDown(2);"
click at [291, 162] on div "var enemy = hero . findNearestEnemy ( ) ; var distance = hero . getDistanceTo (…" at bounding box center [353, 156] width 159 height 169
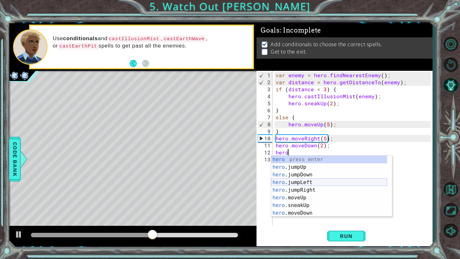
scroll to position [0, 1]
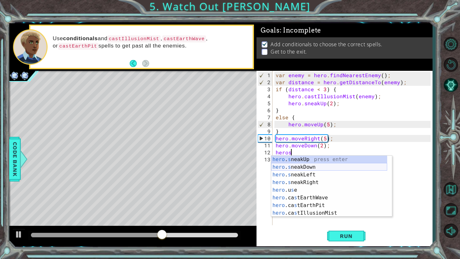
click at [308, 170] on div "hero . s neakUp press enter hero . s neakDown press enter hero . s neakLeft pre…" at bounding box center [329, 194] width 116 height 77
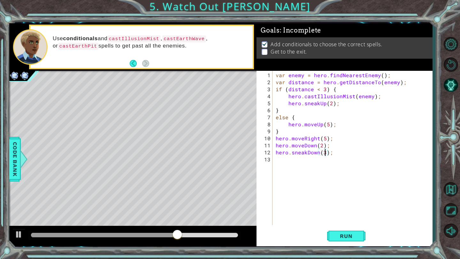
scroll to position [0, 3]
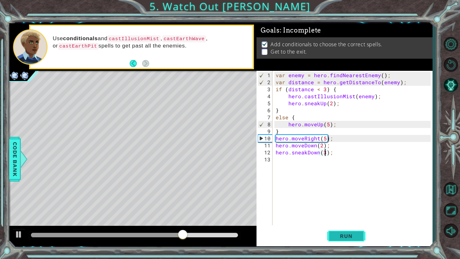
type textarea "hero.sneakDown(3);"
click at [344, 245] on button "Run" at bounding box center [346, 237] width 38 height 18
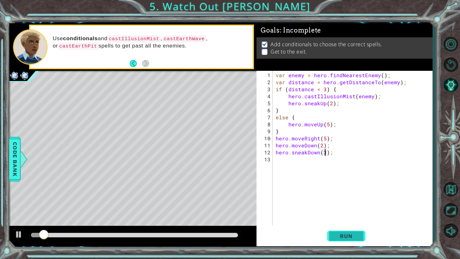
click at [343, 245] on button "Run" at bounding box center [346, 237] width 38 height 18
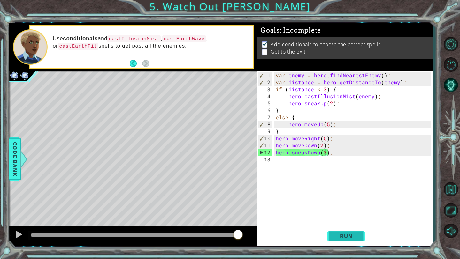
click at [336, 235] on span "Run" at bounding box center [345, 236] width 25 height 6
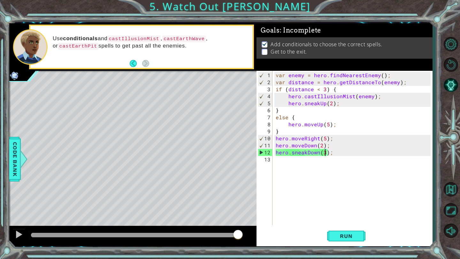
click at [284, 206] on div "var enemy = hero . findNearestEnemy ( ) ; var distance = hero . getDistanceTo (…" at bounding box center [353, 156] width 159 height 169
click at [285, 209] on div "var enemy = hero . findNearestEnemy ( ) ; var distance = hero . getDistanceTo (…" at bounding box center [353, 156] width 159 height 169
click at [335, 237] on span "Run" at bounding box center [345, 236] width 25 height 6
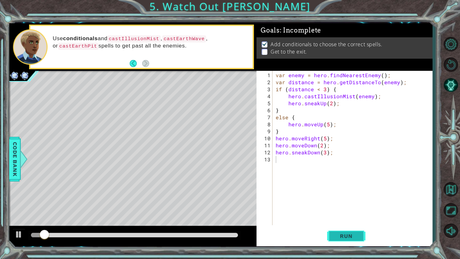
click at [335, 237] on span "Run" at bounding box center [345, 236] width 25 height 6
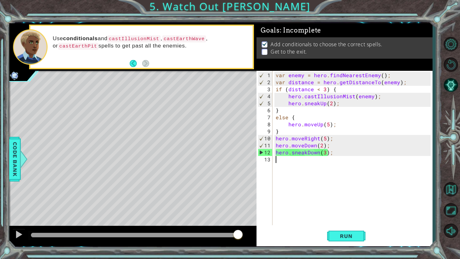
click at [331, 156] on div "var enemy = hero . findNearestEnemy ( ) ; var distance = hero . getDistanceTo (…" at bounding box center [353, 156] width 159 height 169
click at [330, 155] on div "var enemy = hero . findNearestEnemy ( ) ; var distance = hero . getDistanceTo (…" at bounding box center [353, 156] width 159 height 169
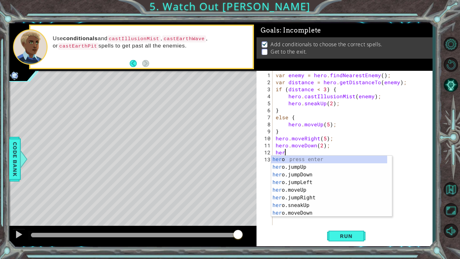
type textarea "h"
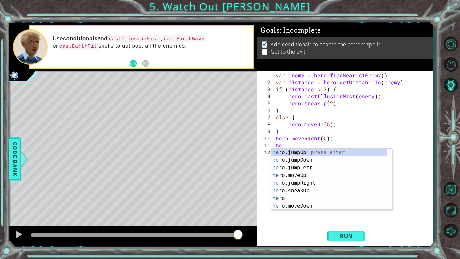
type textarea "h"
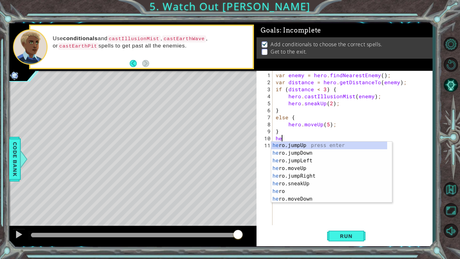
type textarea "h"
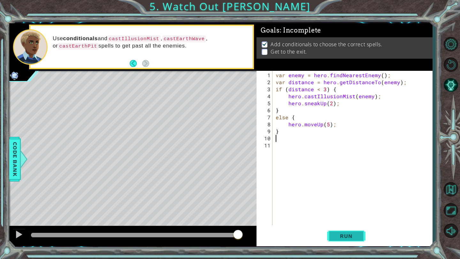
click at [338, 233] on span "Run" at bounding box center [345, 236] width 25 height 6
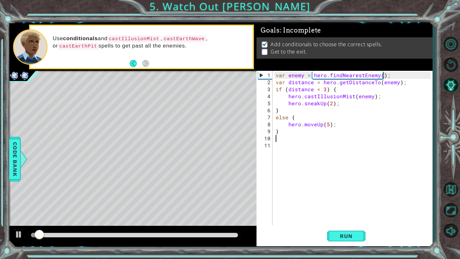
click at [330, 246] on div "1 ההההההההההההההההההההההההההההההההההההההההההההההההההההההההההההההההההההההההההההה…" at bounding box center [220, 135] width 423 height 228
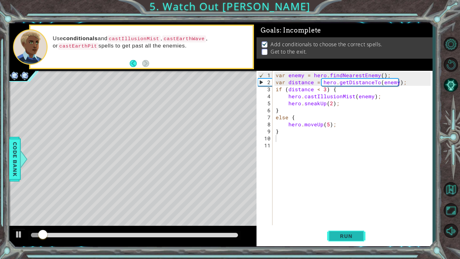
click at [332, 241] on button "Run" at bounding box center [346, 237] width 38 height 18
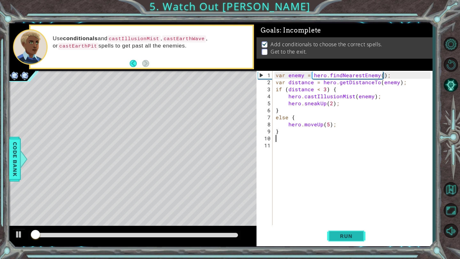
click at [332, 241] on button "Run" at bounding box center [346, 237] width 38 height 18
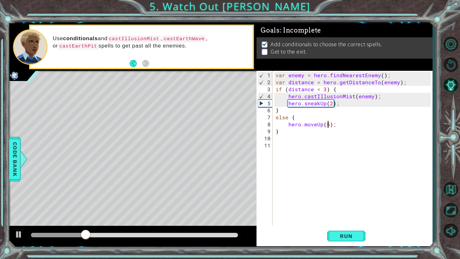
click at [329, 124] on div "var enemy = hero . findNearestEnemy ( ) ; var distance = hero . getDistanceTo (…" at bounding box center [353, 156] width 159 height 169
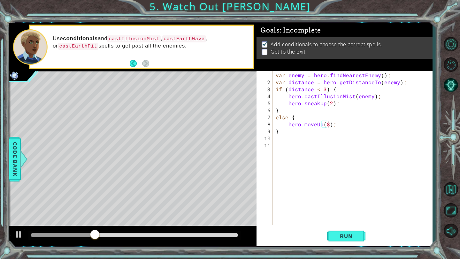
scroll to position [0, 3]
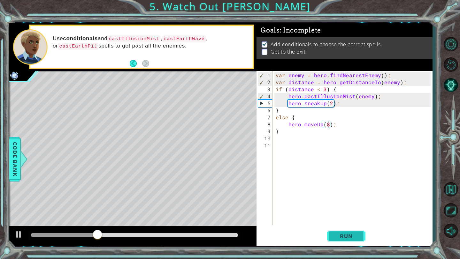
click at [347, 235] on span "Run" at bounding box center [345, 236] width 25 height 6
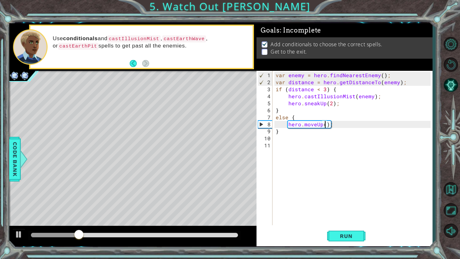
type textarea "hero.moveUp(7);"
click at [283, 138] on div "var enemy = hero . findNearestEnemy ( ) ; var distance = hero . getDistanceTo (…" at bounding box center [353, 156] width 159 height 169
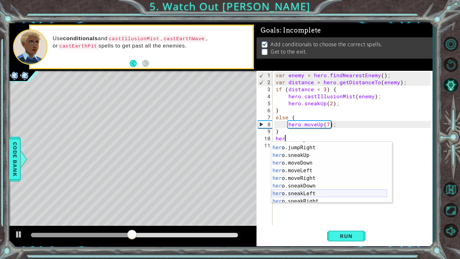
scroll to position [40, 0]
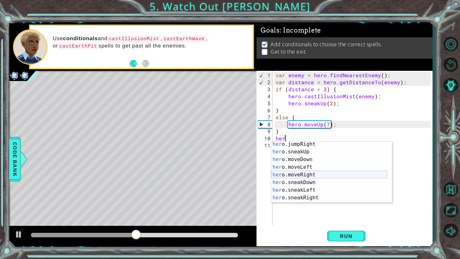
click at [307, 176] on div "her o.jumpRight press enter her o.sneakUp press enter her o.moveDown press ente…" at bounding box center [329, 178] width 116 height 77
type textarea "hero.moveRight(1);"
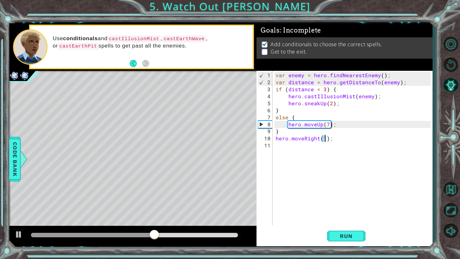
click at [289, 146] on div "var enemy = hero . findNearestEnemy ( ) ; var distance = hero . getDistanceTo (…" at bounding box center [353, 156] width 159 height 169
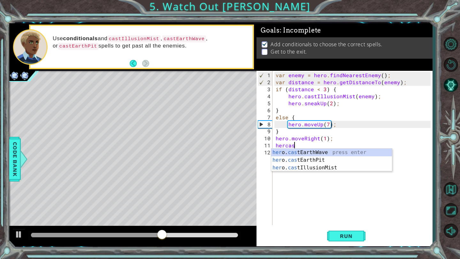
scroll to position [0, 1]
click at [330, 167] on div "her o. cast EarthWave press enter her o. cast EarthPit press enter her o. cast …" at bounding box center [331, 168] width 121 height 38
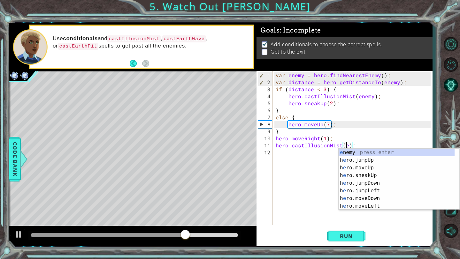
scroll to position [0, 4]
click at [349, 154] on div "e nemy press enter h e ro.jumpUp press enter h e ro.moveUp press enter h e ro.s…" at bounding box center [396, 187] width 116 height 77
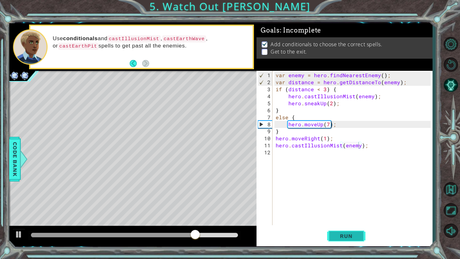
click at [341, 228] on button "Run" at bounding box center [346, 237] width 38 height 18
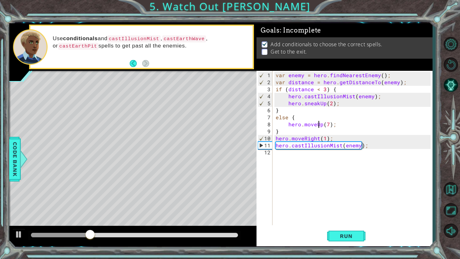
click at [320, 125] on div "var enemy = hero . findNearestEnemy ( ) ; var distance = hero . getDistanceTo (…" at bounding box center [353, 156] width 159 height 169
click at [350, 236] on span "Run" at bounding box center [345, 236] width 25 height 6
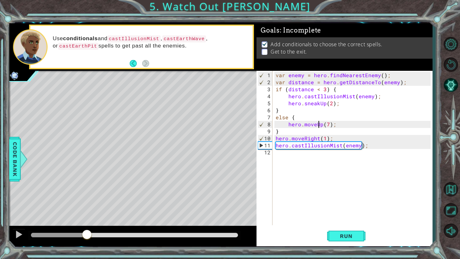
drag, startPoint x: 46, startPoint y: 234, endPoint x: 87, endPoint y: 231, distance: 41.3
click at [87, 231] on div at bounding box center [86, 235] width 11 height 11
drag, startPoint x: 96, startPoint y: 230, endPoint x: 124, endPoint y: 231, distance: 27.8
click at [124, 231] on div at bounding box center [123, 235] width 11 height 11
click at [325, 140] on div "var enemy = hero . findNearestEnemy ( ) ; var distance = hero . getDistanceTo (…" at bounding box center [353, 156] width 159 height 169
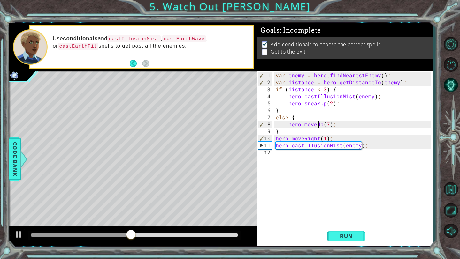
type textarea "hero.moveRight(1);"
click at [329, 220] on div "var enemy = hero . findNearestEnemy ( ) ; var distance = hero . getDistanceTo (…" at bounding box center [353, 156] width 159 height 169
click at [345, 241] on button "Run" at bounding box center [346, 237] width 38 height 18
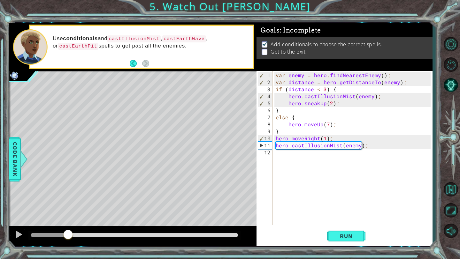
drag, startPoint x: 50, startPoint y: 237, endPoint x: 67, endPoint y: 236, distance: 17.3
click at [68, 236] on div at bounding box center [67, 235] width 11 height 11
click at [328, 228] on button "Run" at bounding box center [346, 237] width 38 height 18
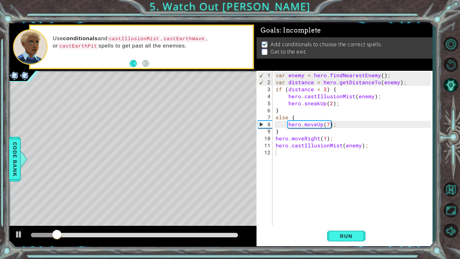
drag, startPoint x: 55, startPoint y: 222, endPoint x: 87, endPoint y: 221, distance: 32.9
click at [88, 221] on div "Level Map" at bounding box center [156, 165] width 295 height 188
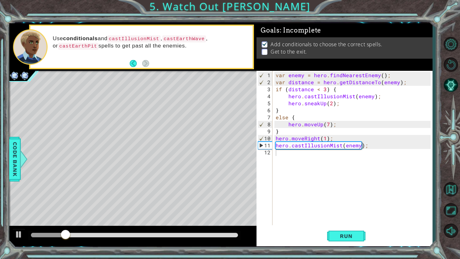
click at [324, 139] on div "var enemy = hero . findNearestEnemy ( ) ; var distance = hero . getDistanceTo (…" at bounding box center [353, 156] width 159 height 169
click at [367, 146] on div "var enemy = hero . findNearestEnemy ( ) ; var distance = hero . getDistanceTo (…" at bounding box center [353, 156] width 159 height 169
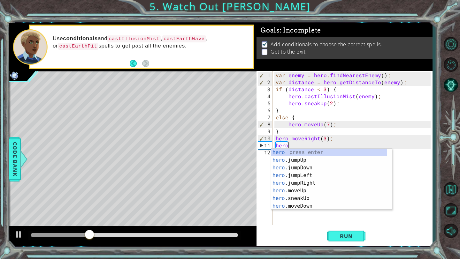
scroll to position [0, 0]
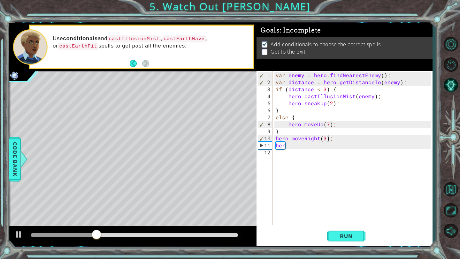
click at [328, 136] on div "var enemy = hero . findNearestEnemy ( ) ; var distance = hero . getDistanceTo (…" at bounding box center [353, 156] width 159 height 169
drag, startPoint x: 288, startPoint y: 147, endPoint x: 275, endPoint y: 147, distance: 13.1
click at [274, 147] on div "var enemy = hero . findNearestEnemy ( ) ; var distance = hero . getDistanceTo (…" at bounding box center [353, 156] width 159 height 169
type textarea "her"
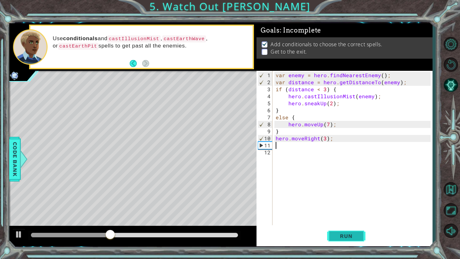
click at [336, 234] on span "Run" at bounding box center [345, 236] width 25 height 6
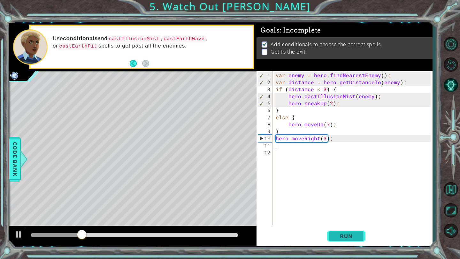
click at [333, 243] on button "Run" at bounding box center [346, 237] width 38 height 18
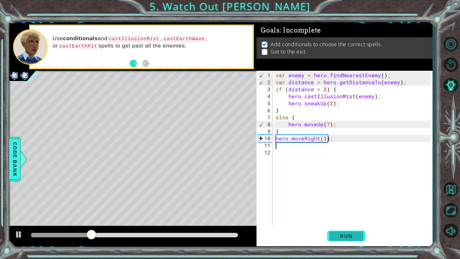
click at [337, 243] on button "Run" at bounding box center [346, 237] width 38 height 18
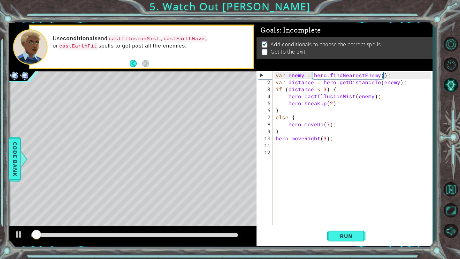
drag, startPoint x: 111, startPoint y: 228, endPoint x: 144, endPoint y: 234, distance: 33.6
click at [144, 234] on div at bounding box center [132, 236] width 247 height 20
click at [336, 240] on button "Run" at bounding box center [346, 237] width 38 height 18
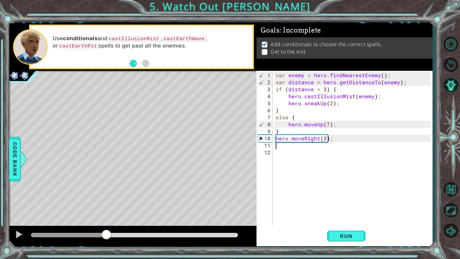
drag, startPoint x: 39, startPoint y: 233, endPoint x: 107, endPoint y: 232, distance: 67.7
click at [107, 232] on div at bounding box center [106, 235] width 11 height 11
click at [334, 140] on div "var enemy = hero . findNearestEnemy ( ) ; var distance = hero . getDistanceTo (…" at bounding box center [353, 156] width 159 height 169
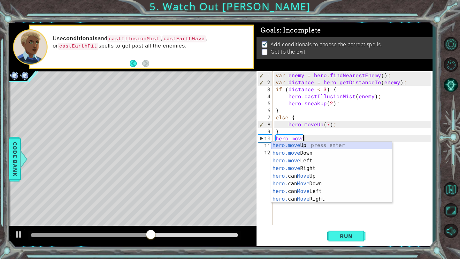
click at [331, 142] on div "hero.move Up press enter hero.move Down press enter hero.move Left press enter …" at bounding box center [331, 180] width 121 height 77
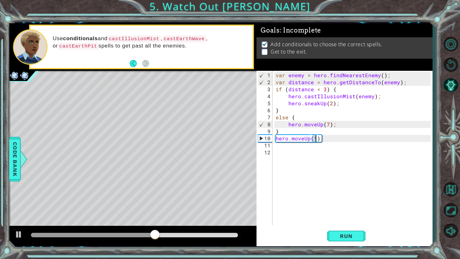
scroll to position [0, 3]
type textarea "hero.moveUp(5);"
click at [337, 238] on span "Run" at bounding box center [345, 236] width 25 height 6
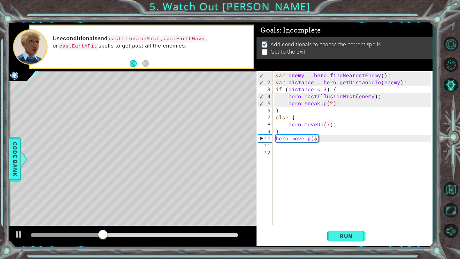
click at [290, 148] on div "var enemy = hero . findNearestEnemy ( ) ; var distance = hero . getDistanceTo (…" at bounding box center [353, 156] width 159 height 169
click at [288, 148] on div "var enemy = hero . findNearestEnemy ( ) ; var distance = hero . getDistanceTo (…" at bounding box center [353, 156] width 159 height 169
click at [285, 147] on div "var enemy = hero . findNearestEnemy ( ) ; var distance = hero . getDistanceTo (…" at bounding box center [353, 156] width 159 height 169
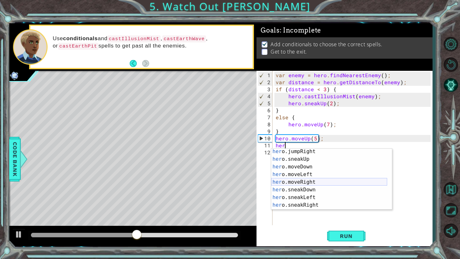
scroll to position [40, 0]
click at [286, 183] on div "her o.jumpRight press enter her o.sneakUp press enter her o.moveDown press ente…" at bounding box center [329, 185] width 116 height 77
type textarea "hero.moveRight(1);"
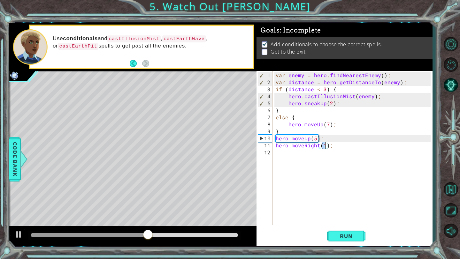
scroll to position [0, 3]
click at [310, 155] on div "var enemy = hero . findNearestEnemy ( ) ; var distance = hero . getDistanceTo (…" at bounding box center [353, 156] width 159 height 169
drag, startPoint x: 377, startPoint y: 96, endPoint x: 285, endPoint y: 96, distance: 91.6
click at [285, 96] on div "var enemy = hero . findNearestEnemy ( ) ; var distance = hero . getDistanceTo (…" at bounding box center [353, 156] width 159 height 169
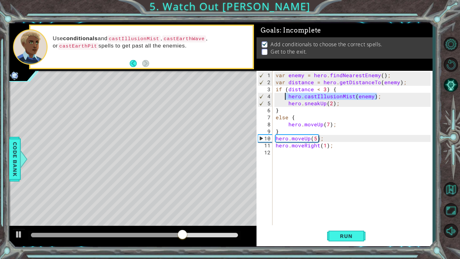
type textarea "hero.castIllusionMist(enemy);"
click at [293, 159] on div "var enemy = hero . findNearestEnemy ( ) ; var distance = hero . getDistanceTo (…" at bounding box center [353, 156] width 159 height 169
paste textarea "hero.castIllusionMist(enemy);"
type textarea "hero.castIllusionMist(enemy);"
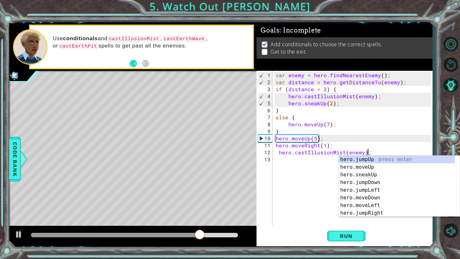
click at [309, 183] on div "var enemy = hero . findNearestEnemy ( ) ; var distance = hero . getDistanceTo (…" at bounding box center [353, 156] width 159 height 169
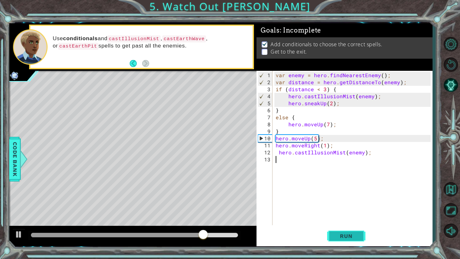
click at [343, 239] on span "Run" at bounding box center [345, 236] width 25 height 6
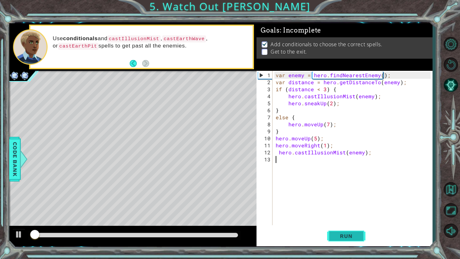
click at [341, 232] on button "Run" at bounding box center [346, 237] width 38 height 18
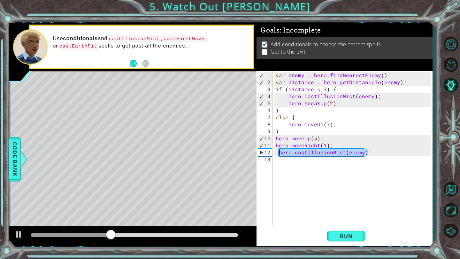
drag, startPoint x: 369, startPoint y: 154, endPoint x: 279, endPoint y: 154, distance: 90.0
click at [279, 154] on div "var enemy = hero . findNearestEnemy ( ) ; var distance = hero . getDistanceTo (…" at bounding box center [353, 156] width 159 height 169
type textarea "hero.castIllusionMist(enemy);"
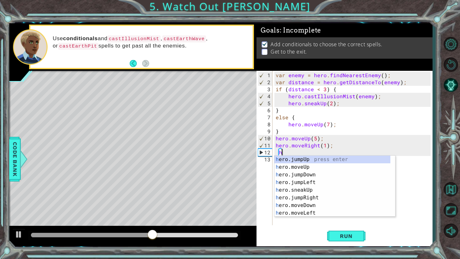
click at [377, 137] on div "var enemy = hero . findNearestEnemy ( ) ; var distance = hero . getDistanceTo (…" at bounding box center [353, 156] width 159 height 169
type textarea "hero.moveUp(5);"
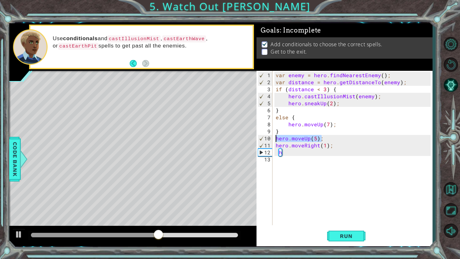
drag, startPoint x: 326, startPoint y: 136, endPoint x: 271, endPoint y: 138, distance: 55.6
click at [271, 138] on div "hero.moveUp(5); 1 2 3 4 5 6 7 8 9 10 11 12 13 var enemy = hero . findNearestEne…" at bounding box center [343, 148] width 174 height 155
click at [285, 155] on div "var enemy = hero . findNearestEnemy ( ) ; var distance = hero . getDistanceTo (…" at bounding box center [353, 156] width 159 height 169
click at [280, 151] on div "var enemy = hero . findNearestEnemy ( ) ; var distance = hero . getDistanceTo (…" at bounding box center [353, 156] width 159 height 169
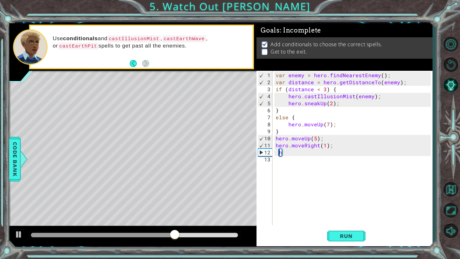
click at [282, 151] on div "var enemy = hero . findNearestEnemy ( ) ; var distance = hero . getDistanceTo (…" at bounding box center [353, 156] width 159 height 169
type textarea "h"
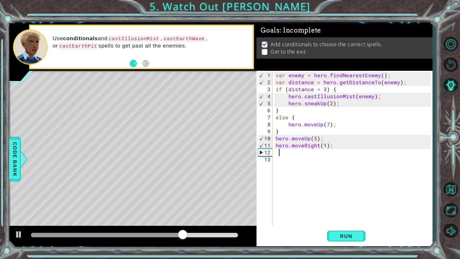
paste textarea "hero.moveUp(5);"
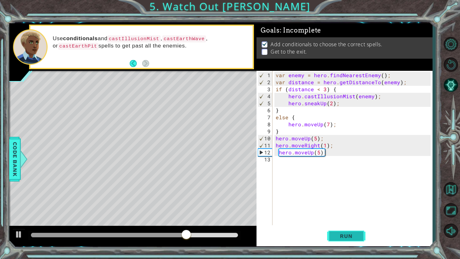
click at [342, 237] on span "Run" at bounding box center [345, 236] width 25 height 6
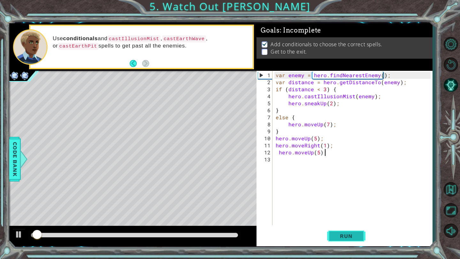
click at [328, 236] on button "Run" at bounding box center [346, 237] width 38 height 18
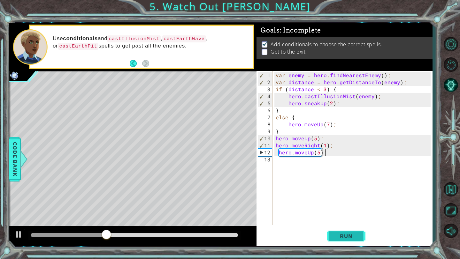
click at [342, 243] on button "Run" at bounding box center [346, 237] width 38 height 18
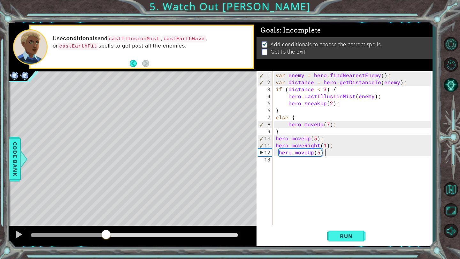
click at [106, 235] on div at bounding box center [134, 235] width 207 height 4
drag, startPoint x: 117, startPoint y: 239, endPoint x: 126, endPoint y: 238, distance: 9.3
click at [126, 238] on div at bounding box center [134, 235] width 212 height 9
click at [111, 237] on div at bounding box center [110, 235] width 11 height 11
click at [310, 154] on div "var enemy = hero . findNearestEnemy ( ) ; var distance = hero . getDistanceTo (…" at bounding box center [353, 156] width 159 height 169
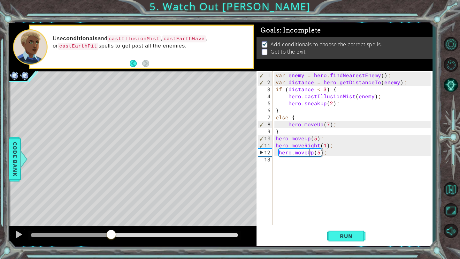
click at [312, 154] on div "var enemy = hero . findNearestEnemy ( ) ; var distance = hero . getDistanceTo (…" at bounding box center [353, 156] width 159 height 169
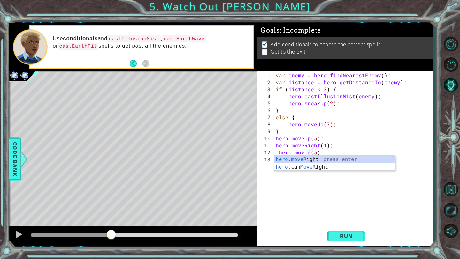
scroll to position [0, 2]
click at [307, 161] on div "hero.moveRi ght press enter hero. can MoveRi ght press enter" at bounding box center [334, 171] width 121 height 31
type textarea "hero.moveRight(1)(5);"
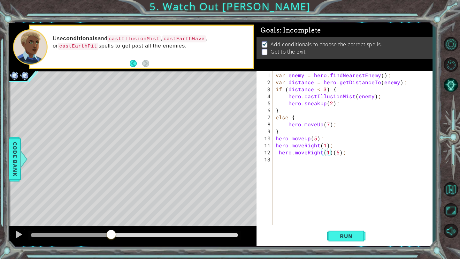
click at [331, 156] on div "var enemy = hero . findNearestEnemy ( ) ; var distance = hero . getDistanceTo (…" at bounding box center [353, 156] width 159 height 169
click at [330, 152] on div "var enemy = hero . findNearestEnemy ( ) ; var distance = hero . getDistanceTo (…" at bounding box center [353, 156] width 159 height 169
type textarea "hero.moveRight(5);"
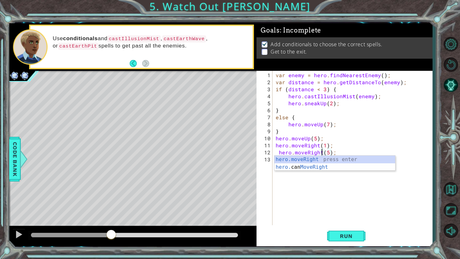
click at [338, 212] on div "var enemy = hero . findNearestEnemy ( ) ; var distance = hero . getDistanceTo (…" at bounding box center [353, 156] width 159 height 169
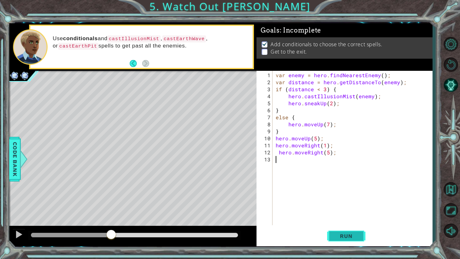
click at [338, 229] on button "Run" at bounding box center [346, 237] width 38 height 18
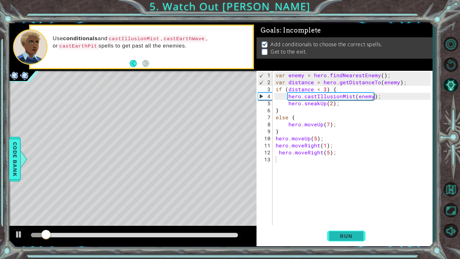
click at [338, 239] on span "Run" at bounding box center [345, 236] width 25 height 6
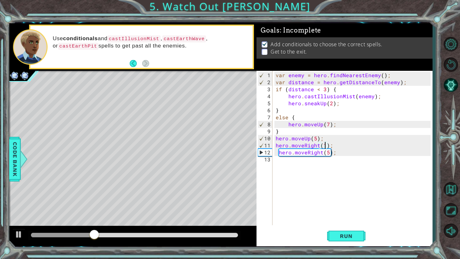
click at [324, 145] on div "var enemy = hero . findNearestEnemy ( ) ; var distance = hero . getDistanceTo (…" at bounding box center [353, 156] width 159 height 169
type textarea "hero.moveRight(5);"
click at [337, 229] on button "Run" at bounding box center [346, 237] width 38 height 18
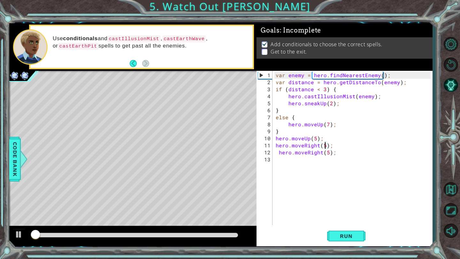
click at [336, 155] on div "var enemy = hero . findNearestEnemy ( ) ; var distance = hero . getDistanceTo (…" at bounding box center [353, 156] width 159 height 169
click at [331, 152] on div "var enemy = hero . findNearestEnemy ( ) ; var distance = hero . getDistanceTo (…" at bounding box center [353, 156] width 159 height 169
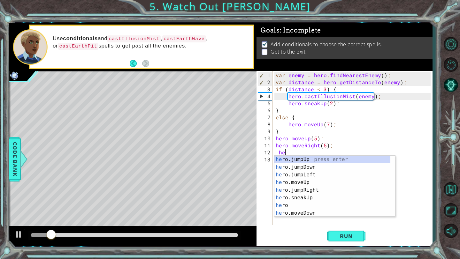
type textarea "h"
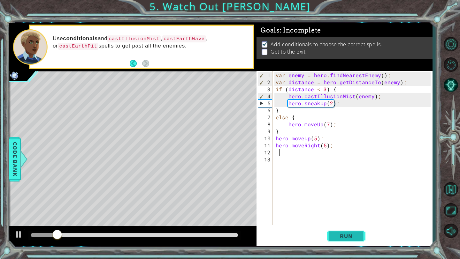
click at [345, 237] on span "Run" at bounding box center [345, 236] width 25 height 6
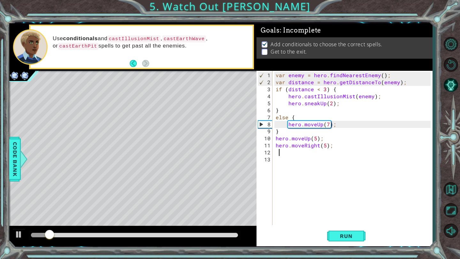
click at [343, 214] on div "var enemy = hero . findNearestEnemy ( ) ; var distance = hero . getDistanceTo (…" at bounding box center [353, 156] width 159 height 169
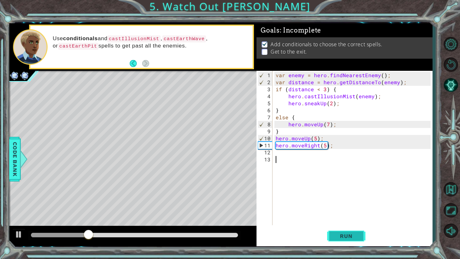
click at [336, 238] on span "Run" at bounding box center [345, 236] width 25 height 6
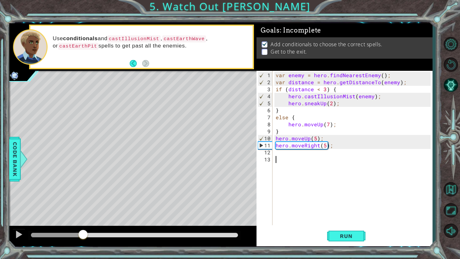
drag, startPoint x: 79, startPoint y: 233, endPoint x: 97, endPoint y: 234, distance: 18.2
click at [95, 234] on div at bounding box center [134, 235] width 207 height 4
drag, startPoint x: 97, startPoint y: 234, endPoint x: 149, endPoint y: 236, distance: 51.8
click at [149, 236] on div at bounding box center [149, 235] width 11 height 11
drag, startPoint x: 150, startPoint y: 236, endPoint x: 163, endPoint y: 238, distance: 12.3
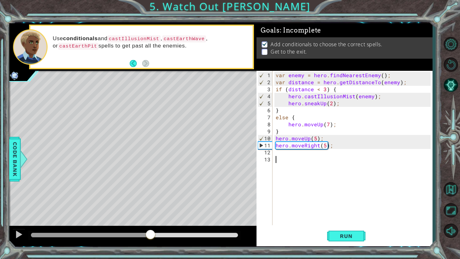
click at [156, 238] on div at bounding box center [150, 235] width 11 height 11
click at [163, 238] on div at bounding box center [163, 235] width 11 height 11
drag, startPoint x: 163, startPoint y: 238, endPoint x: 115, endPoint y: 237, distance: 47.3
click at [321, 136] on div "var enemy = hero . findNearestEnemy ( ) ; var distance = hero . getDistanceTo (…" at bounding box center [353, 156] width 159 height 169
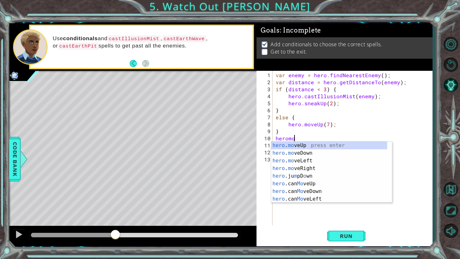
scroll to position [0, 1]
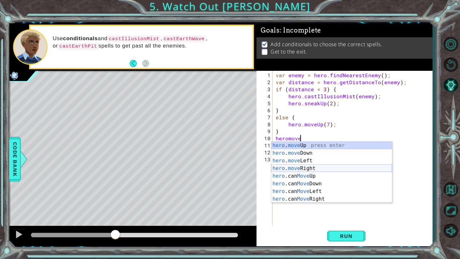
click at [302, 170] on div "hero . move Up press enter hero . move Down press enter hero . move Left press …" at bounding box center [331, 180] width 121 height 77
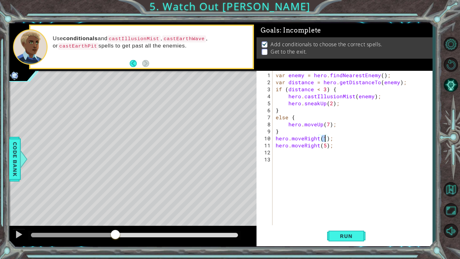
scroll to position [0, 3]
type textarea "hero.moveRight(5);"
click at [335, 236] on span "Run" at bounding box center [345, 236] width 25 height 6
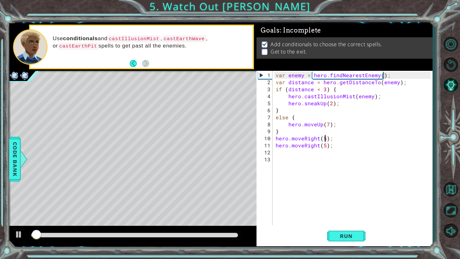
click at [336, 165] on div "var enemy = hero . findNearestEnemy ( ) ; var distance = hero . getDistanceTo (…" at bounding box center [353, 156] width 159 height 169
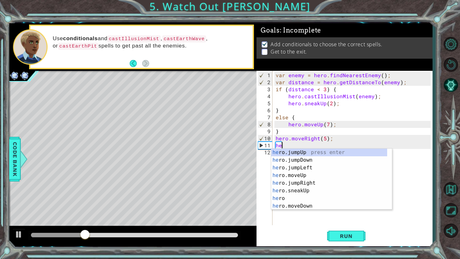
type textarea "h"
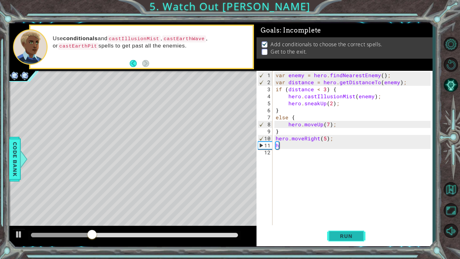
click at [344, 238] on span "Run" at bounding box center [345, 236] width 25 height 6
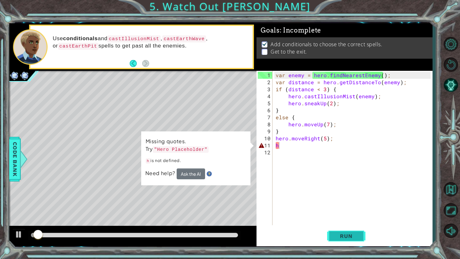
click at [342, 239] on span "Run" at bounding box center [345, 236] width 25 height 6
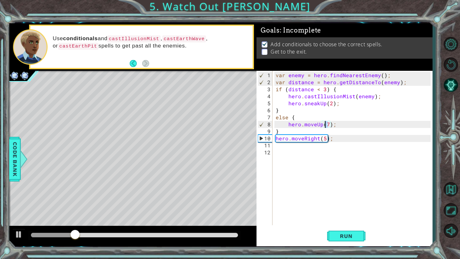
drag, startPoint x: 329, startPoint y: 124, endPoint x: 324, endPoint y: 125, distance: 4.6
click at [324, 125] on div "var enemy = hero . findNearestEnemy ( ) ; var distance = hero . getDistanceTo (…" at bounding box center [353, 156] width 159 height 169
click at [353, 242] on button "Run" at bounding box center [346, 237] width 38 height 18
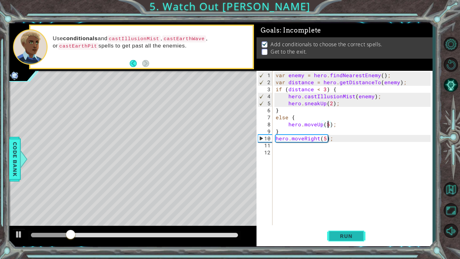
click at [354, 239] on button "Run" at bounding box center [346, 237] width 38 height 18
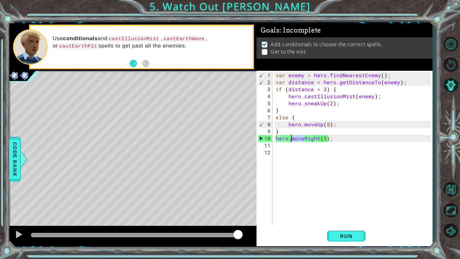
drag, startPoint x: 303, startPoint y: 140, endPoint x: 291, endPoint y: 141, distance: 11.5
click at [291, 141] on div "var enemy = hero . findNearestEnemy ( ) ; var distance = hero . getDistanceTo (…" at bounding box center [353, 156] width 159 height 169
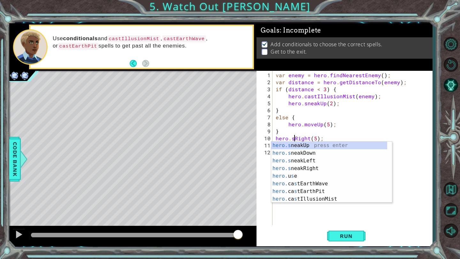
scroll to position [0, 1]
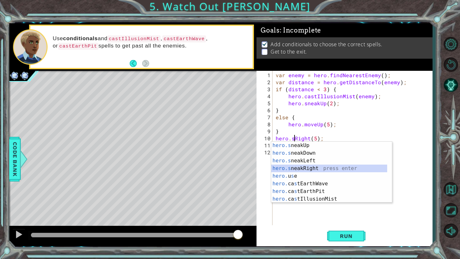
click at [313, 166] on div "hero.s neakUp press enter hero.s neakDown press enter hero.s neakLeft press ent…" at bounding box center [329, 180] width 116 height 77
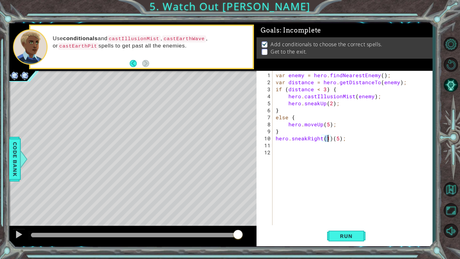
click at [342, 140] on div "var enemy = hero . findNearestEnemy ( ) ; var distance = hero . getDistanceTo (…" at bounding box center [353, 156] width 159 height 169
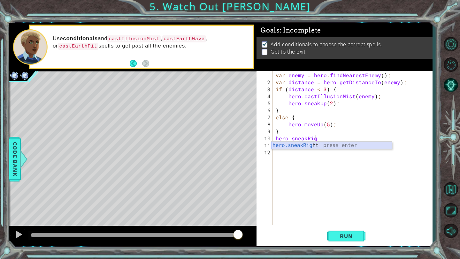
click at [322, 145] on div "hero.sneakRig ht press enter" at bounding box center [331, 153] width 121 height 23
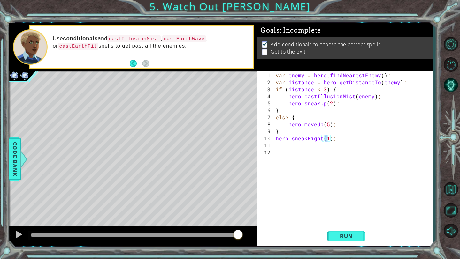
scroll to position [0, 3]
type textarea "hero.sneakRight(5);"
click at [338, 238] on span "Run" at bounding box center [345, 236] width 25 height 6
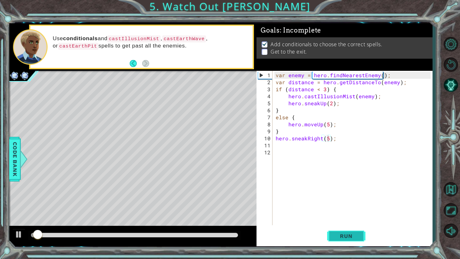
click at [348, 231] on button "Run" at bounding box center [346, 237] width 38 height 18
click at [343, 235] on span "Run" at bounding box center [345, 236] width 25 height 6
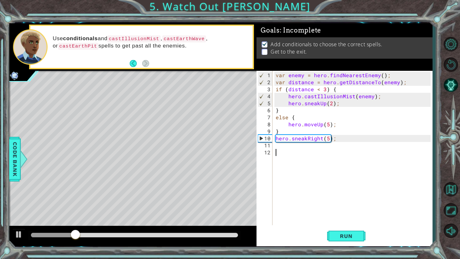
click at [340, 212] on div "var enemy = hero . findNearestEnemy ( ) ; var distance = hero . getDistanceTo (…" at bounding box center [353, 156] width 159 height 169
click at [286, 126] on div "var enemy = hero . findNearestEnemy ( ) ; var distance = hero . getDistanceTo (…" at bounding box center [353, 156] width 159 height 169
type textarea "hero.moveUp(5);"
click at [284, 219] on div "var enemy = hero . findNearestEnemy ( ) ; var distance = hero . getDistanceTo (…" at bounding box center [353, 156] width 159 height 169
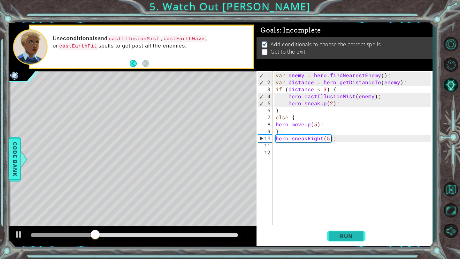
click at [360, 237] on button "Run" at bounding box center [346, 237] width 38 height 18
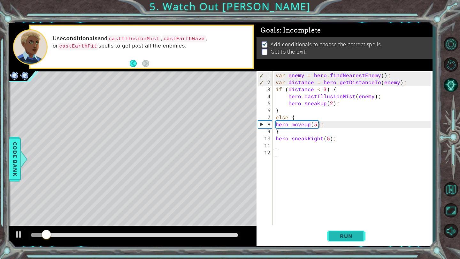
click at [341, 240] on button "Run" at bounding box center [346, 237] width 38 height 18
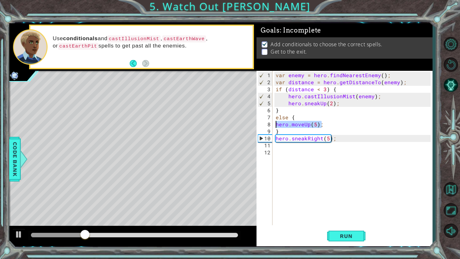
drag, startPoint x: 320, startPoint y: 125, endPoint x: 276, endPoint y: 125, distance: 44.7
click at [276, 125] on div "var enemy = hero . findNearestEnemy ( ) ; var distance = hero . getDistanceTo (…" at bounding box center [353, 156] width 159 height 169
type textarea "hero.moveUp(5);"
click at [337, 141] on div "var enemy = hero . findNearestEnemy ( ) ; var distance = hero . getDistanceTo (…" at bounding box center [353, 156] width 159 height 169
click at [336, 140] on div "var enemy = hero . findNearestEnemy ( ) ; var distance = hero . getDistanceTo (…" at bounding box center [353, 156] width 159 height 169
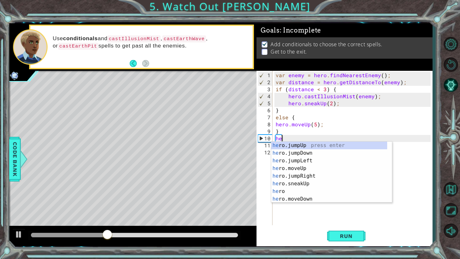
type textarea "h"
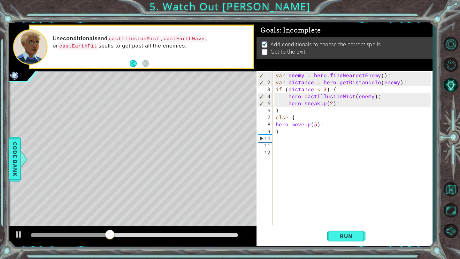
paste textarea "hero.moveUp(5);"
type textarea "hero.moveUp(5);"
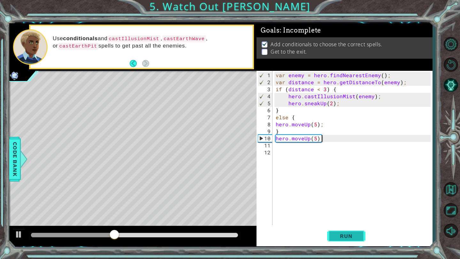
click at [336, 234] on span "Run" at bounding box center [345, 236] width 25 height 6
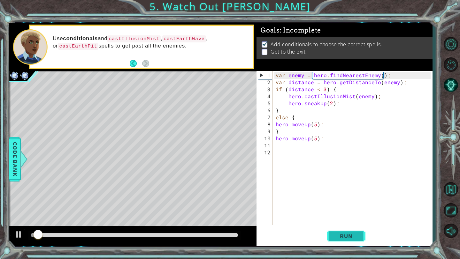
click at [339, 244] on button "Run" at bounding box center [346, 237] width 38 height 18
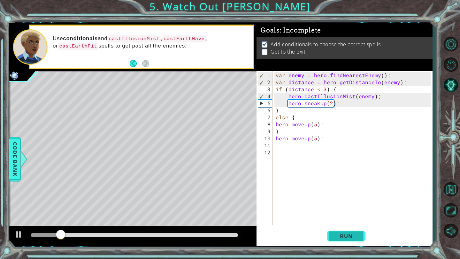
click at [339, 235] on span "Run" at bounding box center [345, 236] width 25 height 6
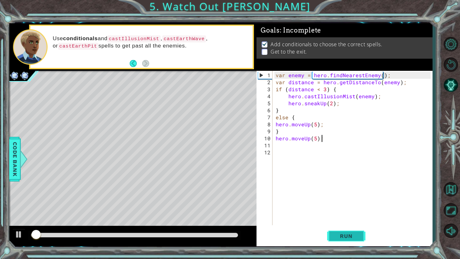
click at [339, 235] on span "Run" at bounding box center [345, 236] width 25 height 6
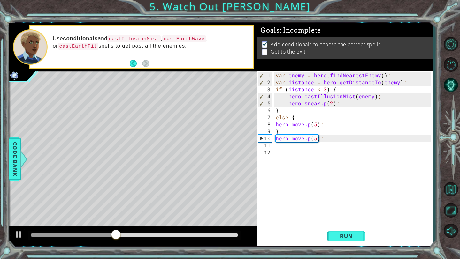
click at [299, 146] on div "var enemy = hero . findNearestEnemy ( ) ; var distance = hero . getDistanceTo (…" at bounding box center [353, 156] width 159 height 169
type textarea "hero.moveUp(5);"
click at [299, 170] on div "var enemy = hero . findNearestEnemy ( ) ; var distance = hero . getDistanceTo (…" at bounding box center [353, 156] width 159 height 169
click at [287, 145] on div "var enemy = hero . findNearestEnemy ( ) ; var distance = hero . getDistanceTo (…" at bounding box center [353, 156] width 159 height 169
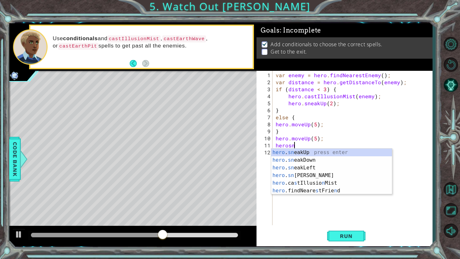
scroll to position [0, 1]
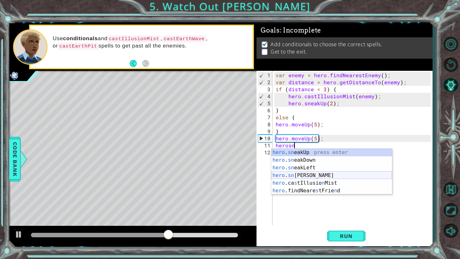
click at [298, 176] on div "hero . sn eakUp press enter hero . sn eakDown press enter hero . sn eakLeft pre…" at bounding box center [331, 179] width 121 height 61
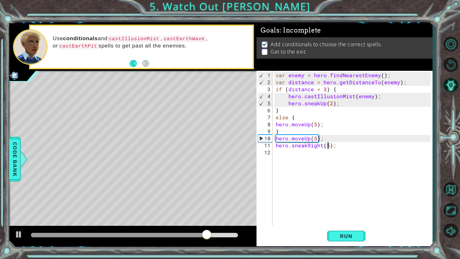
scroll to position [0, 3]
click at [344, 242] on button "Run" at bounding box center [346, 237] width 38 height 18
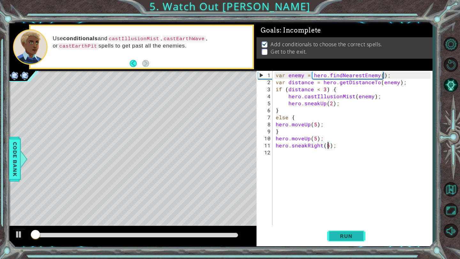
click at [350, 232] on button "Run" at bounding box center [346, 237] width 38 height 18
click at [346, 243] on button "Run" at bounding box center [346, 237] width 38 height 18
click at [347, 239] on span "Run" at bounding box center [345, 236] width 25 height 6
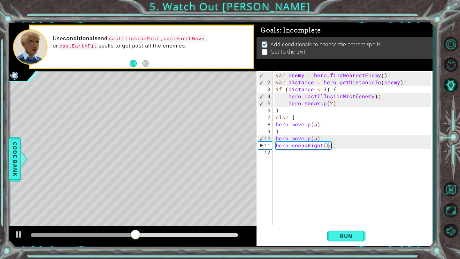
click at [362, 142] on div "var enemy = hero . findNearestEnemy ( ) ; var distance = hero . getDistanceTo (…" at bounding box center [353, 156] width 159 height 169
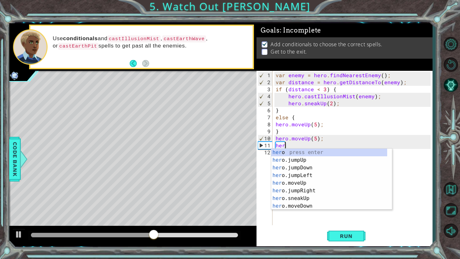
scroll to position [0, 0]
click at [321, 121] on div "var enemy = hero . findNearestEnemy ( ) ; var distance = hero . getDistanceTo (…" at bounding box center [353, 156] width 159 height 169
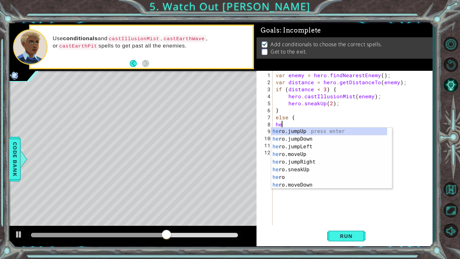
type textarea "h"
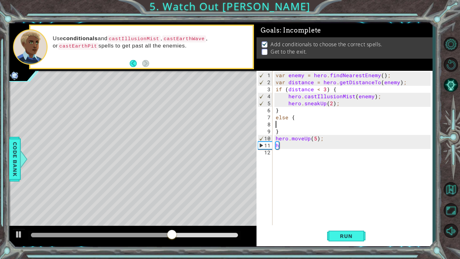
click at [321, 156] on div "var enemy = hero . findNearestEnemy ( ) ; var distance = hero . getDistanceTo (…" at bounding box center [353, 156] width 159 height 169
click at [302, 146] on div "var enemy = hero . findNearestEnemy ( ) ; var distance = hero . getDistanceTo (…" at bounding box center [353, 156] width 159 height 169
type textarea "h"
click at [343, 223] on div "var enemy = hero . findNearestEnemy ( ) ; var distance = hero . getDistanceTo (…" at bounding box center [353, 156] width 159 height 169
click at [343, 226] on div "1 2 3 4 5 6 7 8 9 10 11 12 var enemy = hero . findNearestEnemy ( ) ; var distan…" at bounding box center [344, 159] width 176 height 176
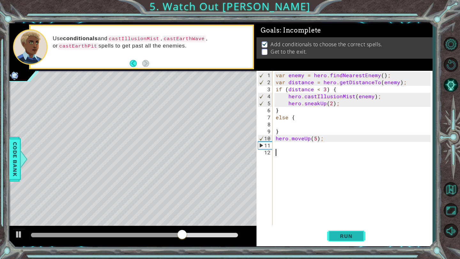
click at [344, 233] on button "Run" at bounding box center [346, 237] width 38 height 18
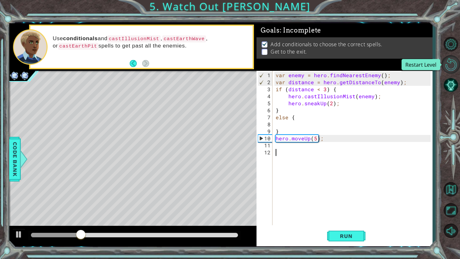
click at [446, 57] on button "Restart Level" at bounding box center [450, 64] width 19 height 19
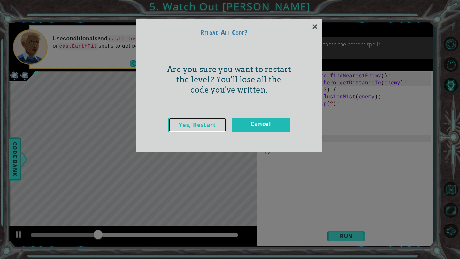
click at [173, 129] on link "Yes, Restart" at bounding box center [197, 125] width 58 height 14
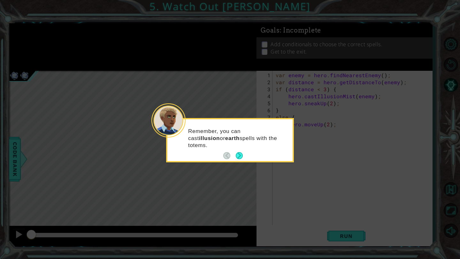
click at [244, 158] on div "Remember, you can cast illusion or earth spells with the totems." at bounding box center [230, 140] width 128 height 44
click at [242, 155] on button "Next" at bounding box center [239, 155] width 7 height 7
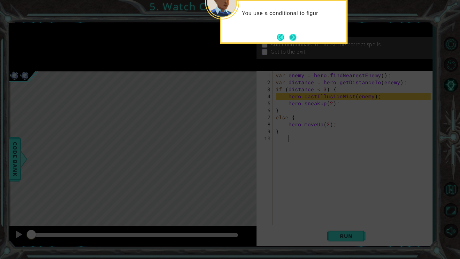
click at [291, 38] on button "Next" at bounding box center [292, 37] width 7 height 7
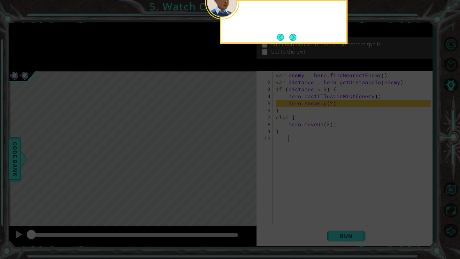
click at [291, 38] on button "Next" at bounding box center [292, 37] width 7 height 7
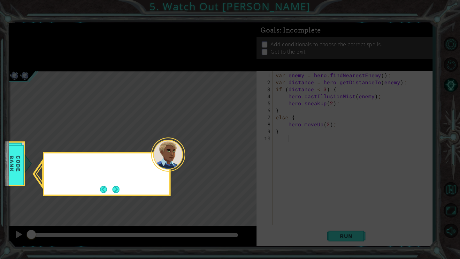
click at [291, 38] on icon at bounding box center [230, 129] width 460 height 259
click at [113, 190] on button "Next" at bounding box center [115, 189] width 7 height 7
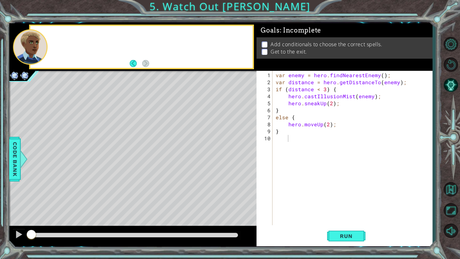
click at [113, 190] on div "Level Map" at bounding box center [156, 165] width 295 height 188
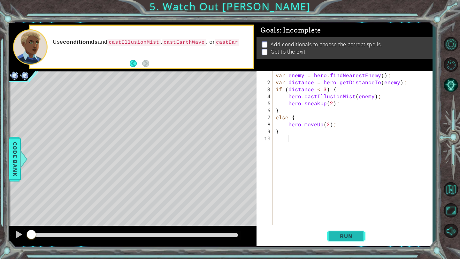
click at [344, 233] on span "Run" at bounding box center [345, 236] width 25 height 6
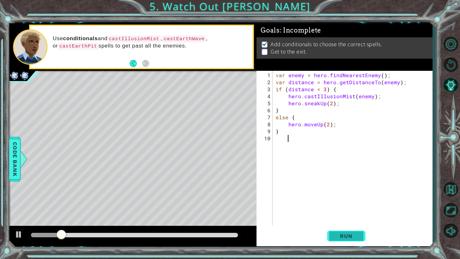
click at [353, 237] on span "Run" at bounding box center [345, 236] width 25 height 6
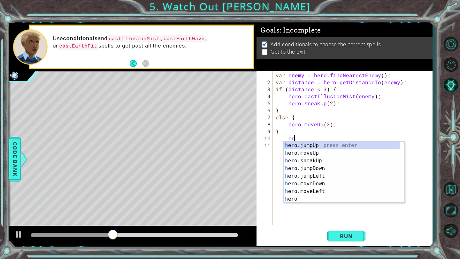
type textarea "h"
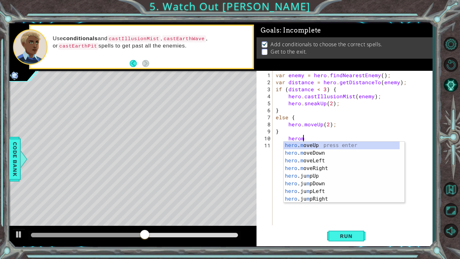
scroll to position [0, 1]
click at [307, 145] on div "hero . m oveUp press enter hero . m oveDown press enter hero . m oveLeft press …" at bounding box center [342, 180] width 116 height 77
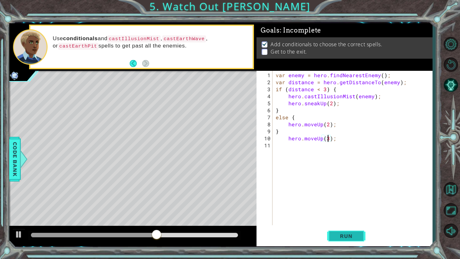
scroll to position [0, 3]
type textarea "hero.moveUp(3);"
click at [335, 232] on button "Run" at bounding box center [346, 237] width 38 height 18
click at [336, 141] on div "var enemy = hero . findNearestEnemy ( ) ; var distance = hero . getDistanceTo (…" at bounding box center [353, 156] width 159 height 169
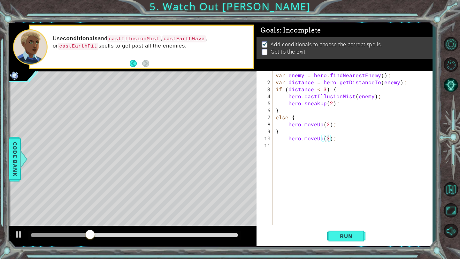
scroll to position [0, 0]
click at [290, 140] on div "var enemy = hero . findNearestEnemy ( ) ; var distance = hero . getDistanceTo (…" at bounding box center [353, 156] width 159 height 169
type textarea "hero.moveUp(3);"
click at [289, 145] on div "var enemy = hero . findNearestEnemy ( ) ; var distance = hero . getDistanceTo (…" at bounding box center [353, 156] width 159 height 169
click at [290, 146] on div "var enemy = hero . findNearestEnemy ( ) ; var distance = hero . getDistanceTo (…" at bounding box center [353, 156] width 159 height 169
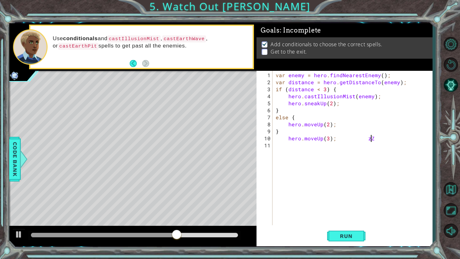
scroll to position [0, 5]
type textarea "hero.moveUp(3);"
click at [287, 142] on div "var enemy = hero . findNearestEnemy ( ) ; var distance = hero . getDistanceTo (…" at bounding box center [353, 156] width 159 height 169
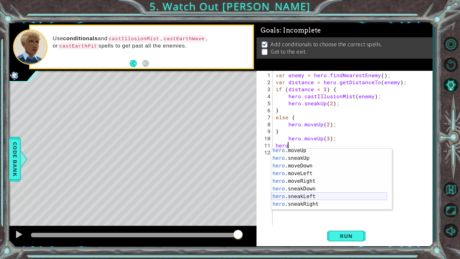
scroll to position [41, 0]
click at [290, 205] on div "hero .moveUp press enter hero .sneakUp press enter hero .moveDown press enter h…" at bounding box center [329, 185] width 116 height 77
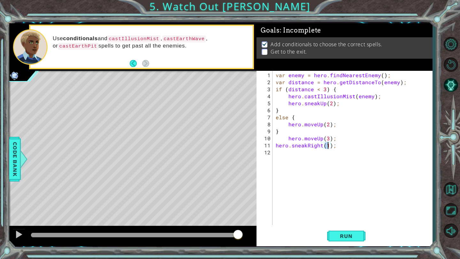
scroll to position [0, 3]
type textarea "hero.sneakRight(5);"
click at [341, 243] on button "Run" at bounding box center [346, 237] width 38 height 18
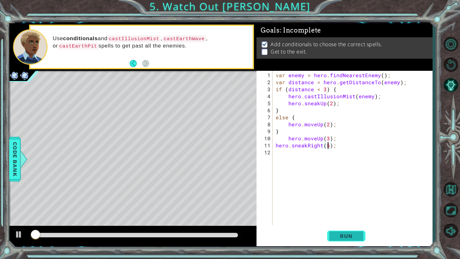
click at [349, 235] on span "Run" at bounding box center [345, 236] width 25 height 6
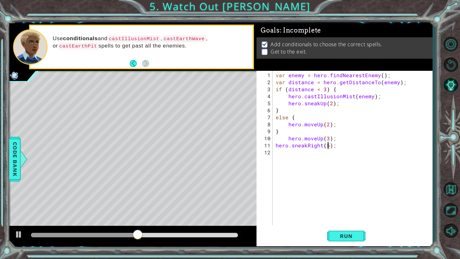
click at [293, 153] on div "var enemy = hero . findNearestEnemy ( ) ; var distance = hero . getDistanceTo (…" at bounding box center [353, 156] width 159 height 169
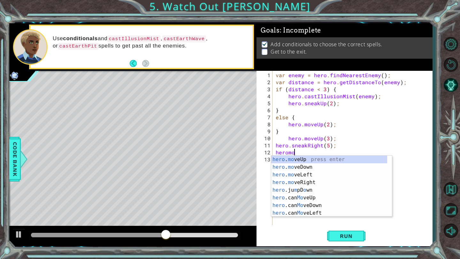
scroll to position [0, 1]
click at [293, 169] on div "hero . mo veUp press enter hero . mo veDown press enter hero . mo veLeft press …" at bounding box center [329, 194] width 116 height 77
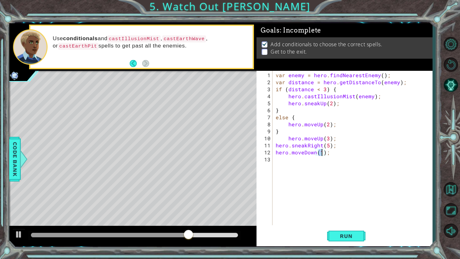
scroll to position [0, 3]
type textarea "hero.moveDown(5);"
click at [349, 239] on span "Run" at bounding box center [345, 236] width 25 height 6
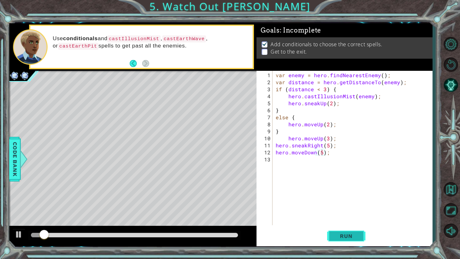
click at [348, 238] on span "Run" at bounding box center [345, 236] width 25 height 6
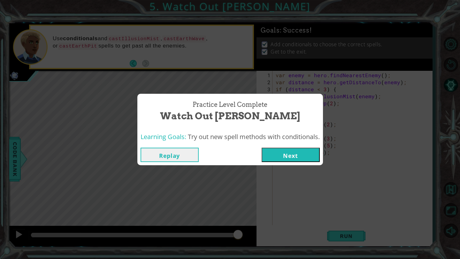
click at [293, 151] on button "Next" at bounding box center [290, 155] width 58 height 14
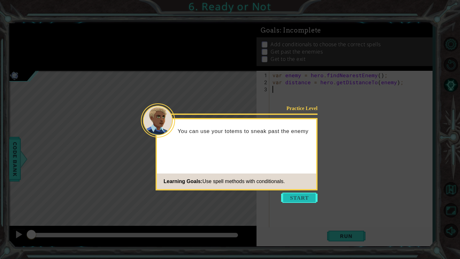
click at [282, 194] on button "Start" at bounding box center [299, 198] width 36 height 10
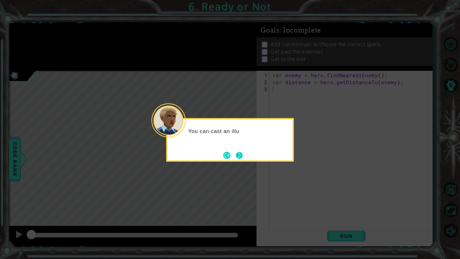
click at [238, 159] on button "Next" at bounding box center [239, 155] width 7 height 7
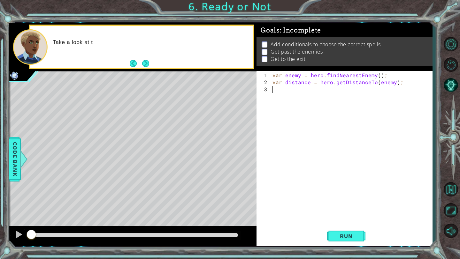
click at [152, 65] on div "Take a look at t" at bounding box center [141, 47] width 223 height 42
click at [149, 63] on button "Next" at bounding box center [145, 63] width 7 height 7
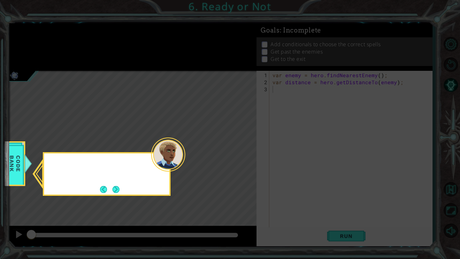
click at [150, 63] on icon at bounding box center [230, 129] width 460 height 259
click at [114, 183] on div "You can find more informat" at bounding box center [107, 174] width 128 height 44
click at [114, 186] on button "Next" at bounding box center [115, 189] width 7 height 7
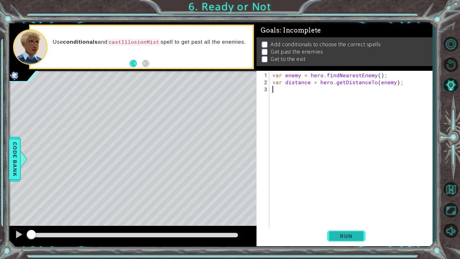
click at [330, 232] on button "Run" at bounding box center [346, 237] width 38 height 18
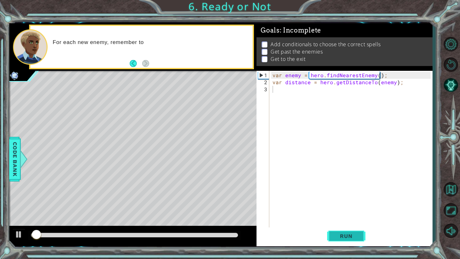
click at [336, 236] on span "Run" at bounding box center [345, 236] width 25 height 6
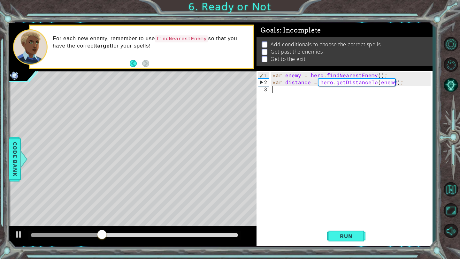
type textarea "e"
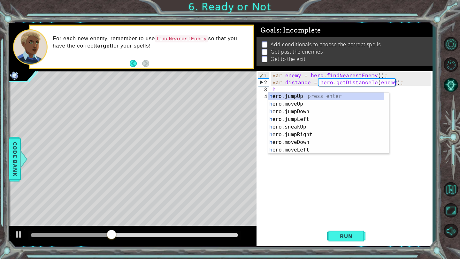
type textarea "he"
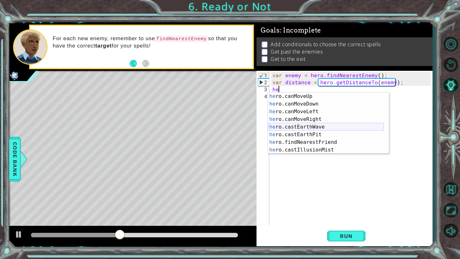
scroll to position [100, 0]
click at [276, 146] on div "he ro.canMoveUp press enter he ro.canMoveDown press enter he ro.canMoveLeft pre…" at bounding box center [326, 131] width 116 height 77
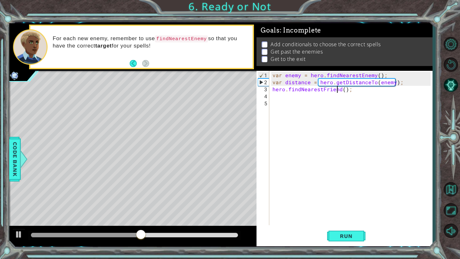
click at [338, 90] on div "var enemy = hero . findNearestEnemy ( ) ; var distance = hero . getDistanceTo (…" at bounding box center [352, 156] width 163 height 169
type textarea "he"
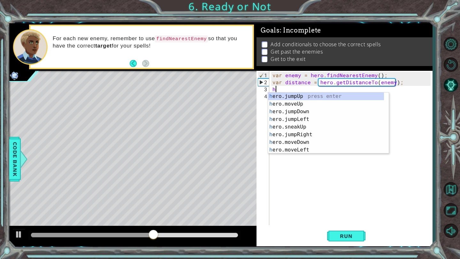
scroll to position [0, 0]
type textarea "her"
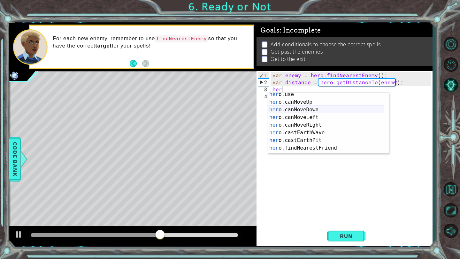
scroll to position [100, 0]
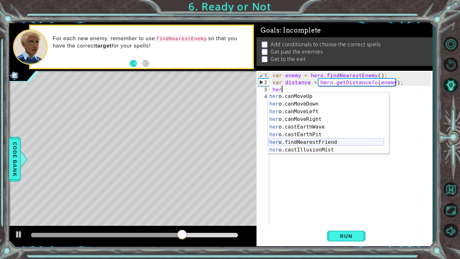
click at [291, 145] on div "her o.canMoveUp press enter her o.canMoveDown press enter her o.canMoveLeft pre…" at bounding box center [326, 131] width 116 height 77
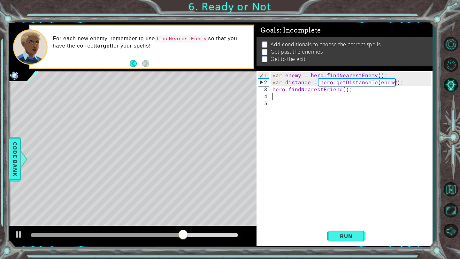
scroll to position [0, 0]
click at [340, 92] on div "var enemy = hero . findNearestEnemy ( ) ; var distance = hero . getDistanceTo (…" at bounding box center [352, 156] width 163 height 169
click at [339, 92] on div "var enemy = hero . findNearestEnemy ( ) ; var distance = hero . getDistanceTo (…" at bounding box center [352, 156] width 163 height 169
type textarea "hero.findNearestEnemy();"
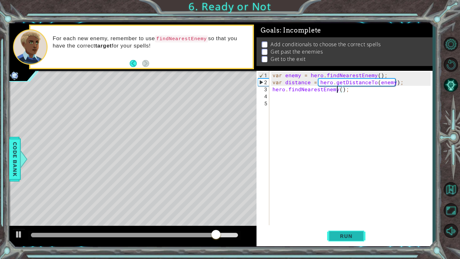
click at [343, 236] on span "Run" at bounding box center [345, 236] width 25 height 6
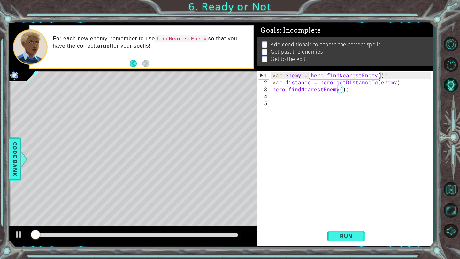
click at [342, 246] on div "hero.findNearestEnemy(); 1 2 3 4 5 var enemy = hero . findNearestEnemy ( ) ; va…" at bounding box center [344, 159] width 176 height 176
click at [343, 237] on span "Run" at bounding box center [345, 236] width 25 height 6
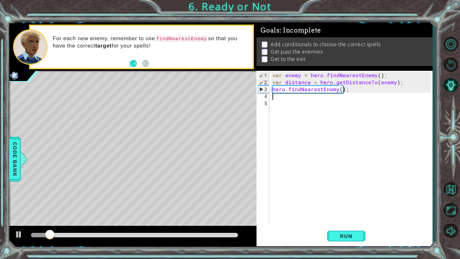
click at [287, 98] on div "var enemy = hero . findNearestEnemy ( ) ; var distance = hero . getDistanceTo (…" at bounding box center [352, 156] width 163 height 169
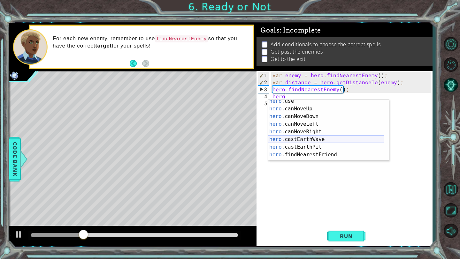
scroll to position [100, 0]
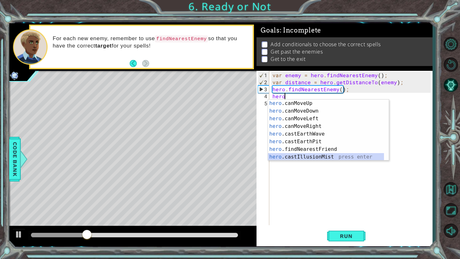
click at [285, 156] on div "hero .canMoveUp press enter hero .canMoveDown press enter hero .canMoveLeft pre…" at bounding box center [326, 138] width 116 height 77
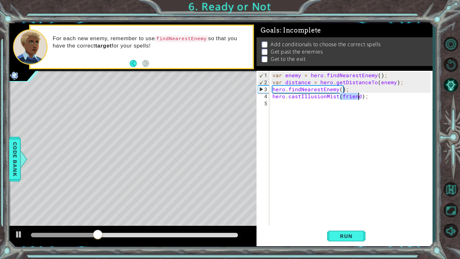
scroll to position [0, 0]
type textarea "hero.castIllusionMist(enemy);"
click at [337, 233] on span "Run" at bounding box center [345, 236] width 25 height 6
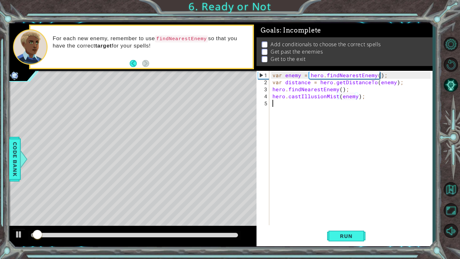
click at [338, 212] on div "var enemy = hero . findNearestEnemy ( ) ; var distance = hero . getDistanceTo (…" at bounding box center [352, 156] width 163 height 169
click at [336, 234] on span "Run" at bounding box center [345, 236] width 25 height 6
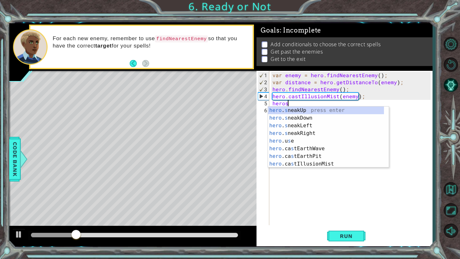
scroll to position [0, 1]
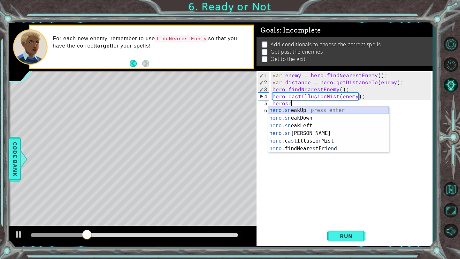
click at [304, 110] on div "hero . sn eakUp press enter hero . sn eakDown press enter hero . sn eakLeft pre…" at bounding box center [328, 137] width 121 height 61
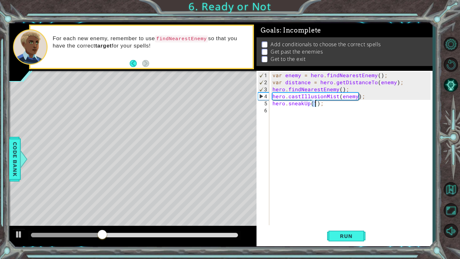
type textarea "hero.sneakUp(2);"
click at [321, 170] on div "var enemy = hero . findNearestEnemy ( ) ; var distance = hero . getDistanceTo (…" at bounding box center [352, 156] width 163 height 169
click at [344, 241] on button "Run" at bounding box center [346, 237] width 38 height 18
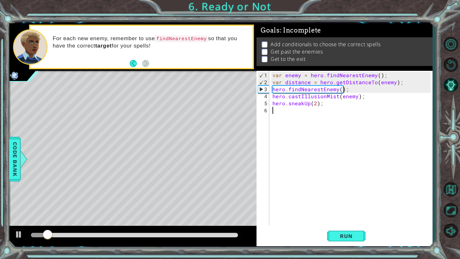
click at [342, 205] on div "var enemy = hero . findNearestEnemy ( ) ; var distance = hero . getDistanceTo (…" at bounding box center [352, 156] width 163 height 169
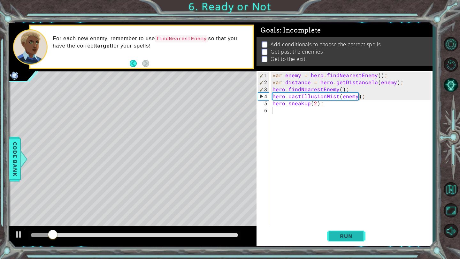
click at [336, 243] on button "Run" at bounding box center [346, 237] width 38 height 18
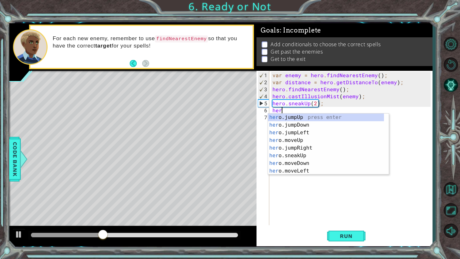
scroll to position [0, 0]
type textarea "hero"
click at [325, 118] on div "hero .jumpUp press enter hero .jumpDown press enter hero .jumpLeft press enter …" at bounding box center [326, 152] width 116 height 77
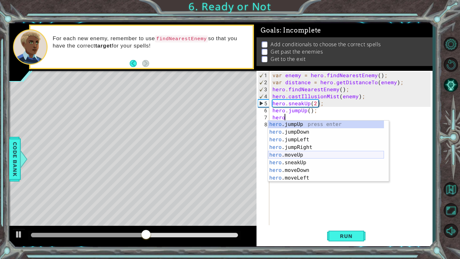
click at [300, 156] on div "hero .jumpUp press enter hero .jumpDown press enter hero .jumpLeft press enter …" at bounding box center [326, 159] width 116 height 77
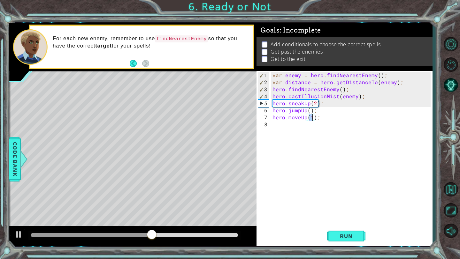
type textarea "hero.moveUp(1);"
click at [293, 129] on div "var enemy = hero . findNearestEnemy ( ) ; var distance = hero . getDistanceTo (…" at bounding box center [352, 156] width 163 height 169
type textarea "h"
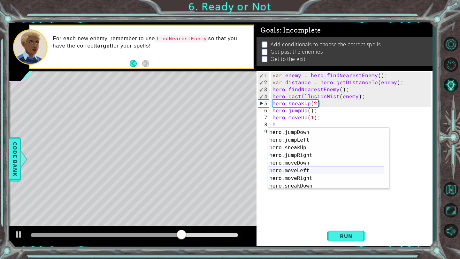
scroll to position [9, 0]
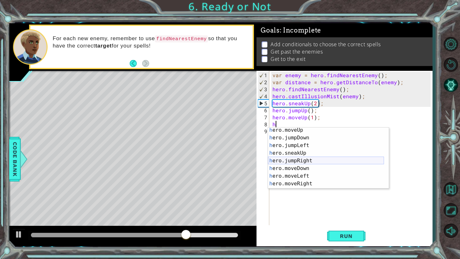
click at [290, 161] on div "h ero.moveUp press enter h ero.jumpDown press enter h ero.jumpLeft press enter …" at bounding box center [326, 164] width 116 height 77
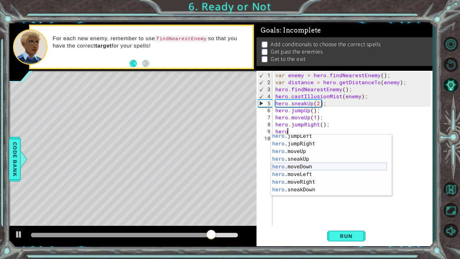
scroll to position [24, 0]
click at [288, 174] on div "hero .jumpRight press enter hero .moveUp press enter hero .sneakUp press enter …" at bounding box center [329, 171] width 116 height 77
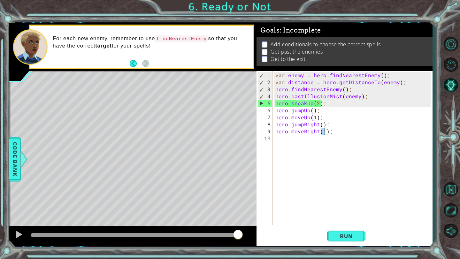
type textarea "hero.moveRight(3);"
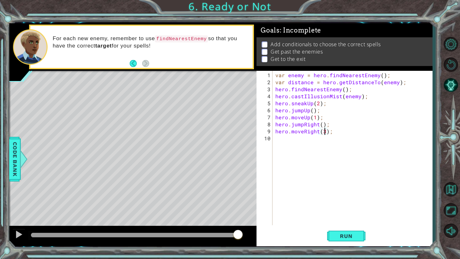
click at [295, 140] on div "var enemy = hero . findNearestEnemy ( ) ; var distance = hero . getDistanceTo (…" at bounding box center [354, 156] width 160 height 169
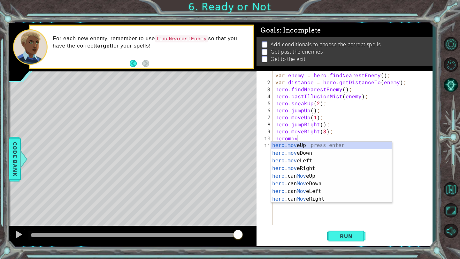
scroll to position [0, 1]
click at [304, 155] on div "hero . move Up press enter hero . move Down press enter hero . move Left press …" at bounding box center [331, 180] width 121 height 77
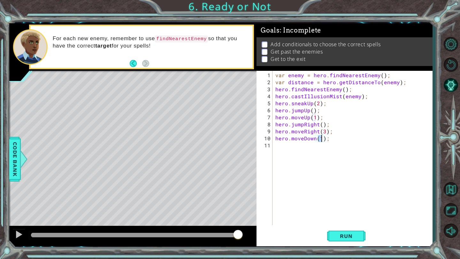
type textarea "hero.moveDown(3);"
click at [286, 149] on div "var enemy = hero . findNearestEnemy ( ) ; var distance = hero . getDistanceTo (…" at bounding box center [354, 156] width 160 height 169
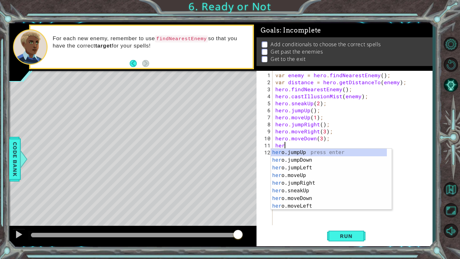
scroll to position [0, 0]
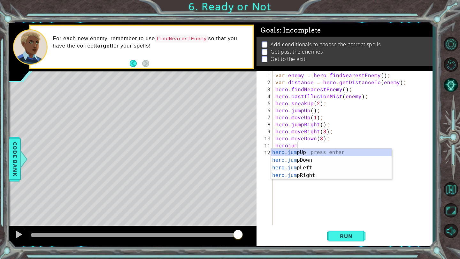
type textarea "herojump"
click at [300, 159] on div "hero . jump Up press enter hero . jump Down press enter hero . jump Left press …" at bounding box center [331, 172] width 121 height 46
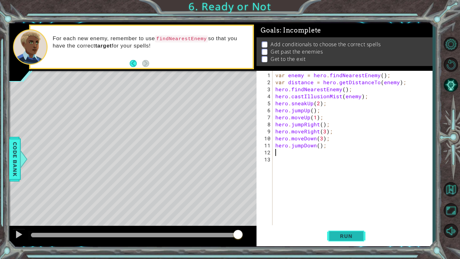
click at [342, 234] on span "Run" at bounding box center [345, 236] width 25 height 6
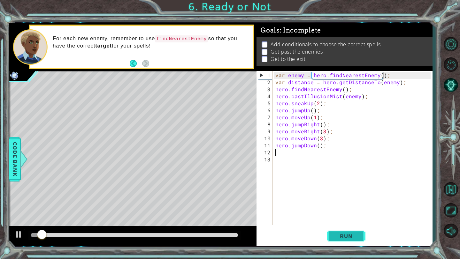
click at [345, 237] on span "Run" at bounding box center [345, 236] width 25 height 6
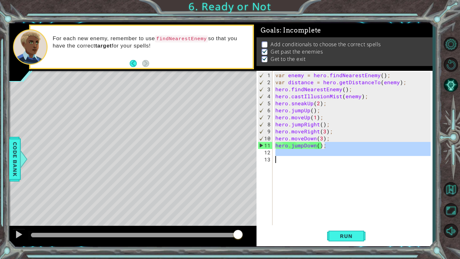
drag, startPoint x: 339, startPoint y: 145, endPoint x: 277, endPoint y: 189, distance: 76.0
click at [278, 189] on div "var enemy = hero . findNearestEnemy ( ) ; var distance = hero . getDistanceTo (…" at bounding box center [354, 156] width 160 height 169
click at [343, 232] on button "Run" at bounding box center [346, 237] width 38 height 18
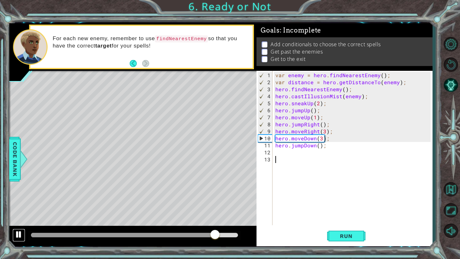
click at [19, 232] on div at bounding box center [19, 235] width 8 height 8
click at [321, 139] on div "var enemy = hero . findNearestEnemy ( ) ; var distance = hero . getDistanceTo (…" at bounding box center [354, 156] width 160 height 169
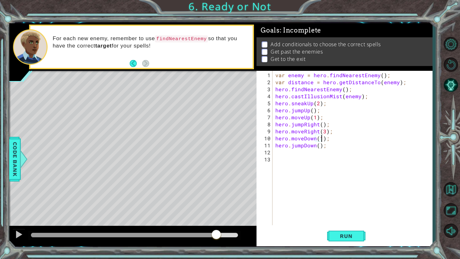
scroll to position [0, 3]
drag, startPoint x: 327, startPoint y: 146, endPoint x: 270, endPoint y: 144, distance: 56.6
click at [270, 144] on div "hero.moveDown(1); 1 2 3 4 5 6 7 8 9 10 11 12 13 var enemy = hero . findNearestE…" at bounding box center [343, 148] width 174 height 155
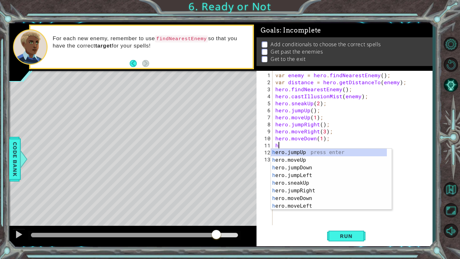
scroll to position [0, 0]
type textarea "hero"
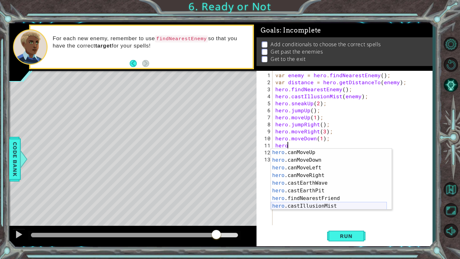
scroll to position [100, 0]
click at [355, 201] on div "hero .canMoveUp press enter hero .canMoveDown press enter hero .canMoveLeft pre…" at bounding box center [329, 187] width 116 height 77
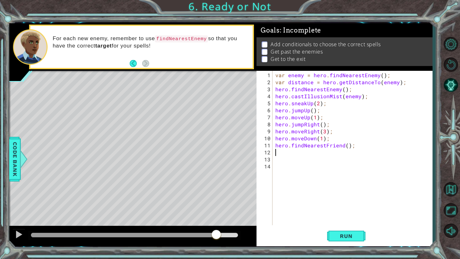
scroll to position [0, 0]
drag, startPoint x: 341, startPoint y: 147, endPoint x: 325, endPoint y: 147, distance: 16.0
click at [325, 147] on div "var enemy = hero . findNearestEnemy ( ) ; var distance = hero . getDistanceTo (…" at bounding box center [354, 156] width 160 height 169
type textarea "hero.findNearestEnemey();"
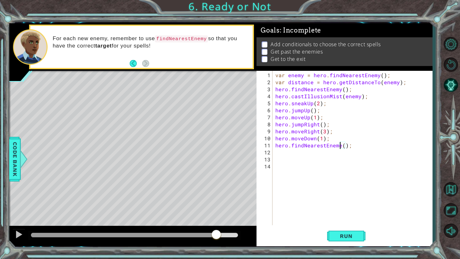
scroll to position [0, 4]
click at [305, 161] on div "var enemy = hero . findNearestEnemy ( ) ; var distance = hero . getDistanceTo (…" at bounding box center [354, 156] width 160 height 169
click at [299, 154] on div "var enemy = hero . findNearestEnemy ( ) ; var distance = hero . getDistanceTo (…" at bounding box center [354, 156] width 160 height 169
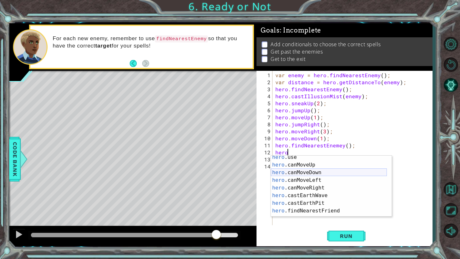
scroll to position [100, 0]
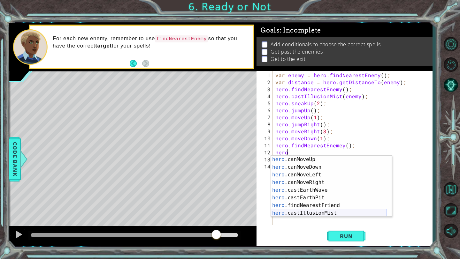
click at [290, 212] on div "hero .canMoveUp press enter hero .canMoveDown press enter hero .canMoveLeft pre…" at bounding box center [329, 194] width 116 height 77
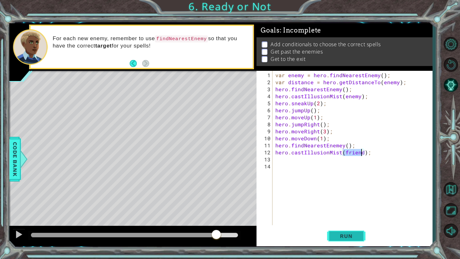
click at [338, 238] on span "Run" at bounding box center [345, 236] width 25 height 6
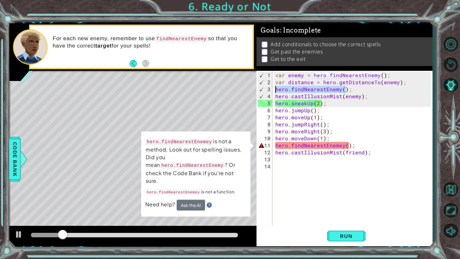
drag, startPoint x: 345, startPoint y: 89, endPoint x: 275, endPoint y: 89, distance: 69.6
click at [275, 89] on div "var enemy = hero . findNearestEnemy ( ) ; var distance = hero . getDistanceTo (…" at bounding box center [354, 156] width 160 height 169
click at [349, 141] on div "var enemy = hero . findNearestEnemy ( ) ; var distance = hero . getDistanceTo (…" at bounding box center [354, 156] width 160 height 169
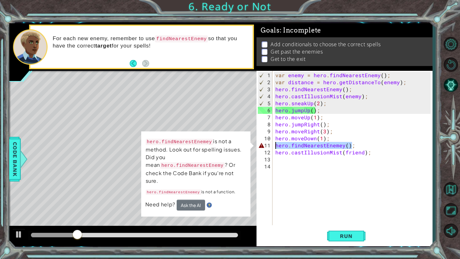
drag, startPoint x: 352, startPoint y: 146, endPoint x: 275, endPoint y: 143, distance: 77.0
click at [275, 143] on div "var enemy = hero . findNearestEnemy ( ) ; var distance = hero . getDistanceTo (…" at bounding box center [354, 156] width 160 height 169
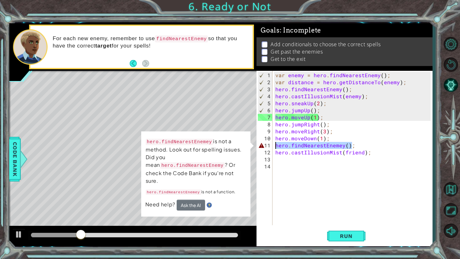
paste textarea "y()"
type textarea "hero.findNearestEnemy()"
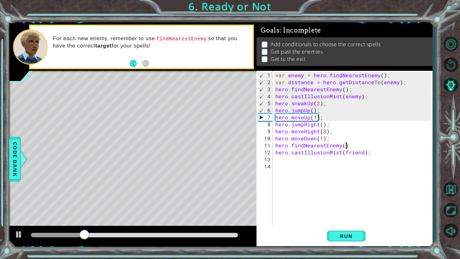
click at [300, 222] on div "var enemy = hero . findNearestEnemy ( ) ; var distance = hero . getDistanceTo (…" at bounding box center [354, 156] width 160 height 169
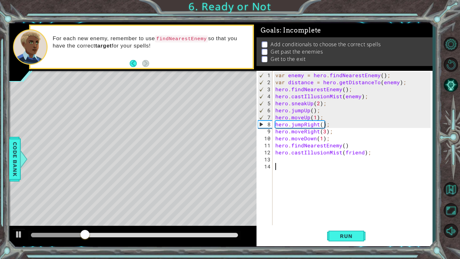
scroll to position [0, 0]
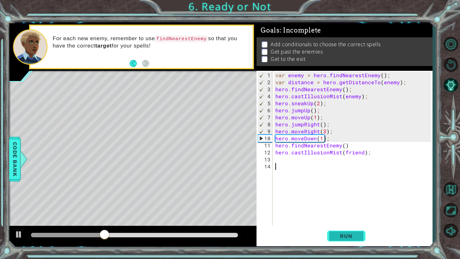
click at [346, 234] on span "Run" at bounding box center [345, 236] width 25 height 6
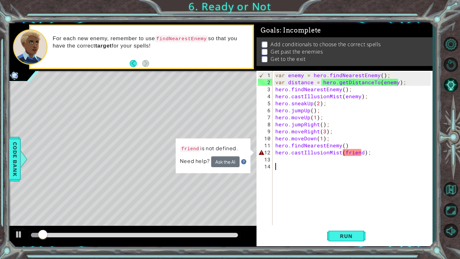
click at [360, 152] on div "var enemy = hero . findNearestEnemy ( ) ; var distance = hero . getDistanceTo (…" at bounding box center [354, 156] width 160 height 169
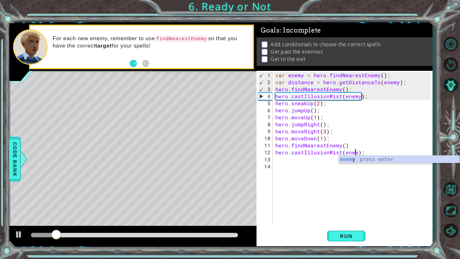
scroll to position [0, 5]
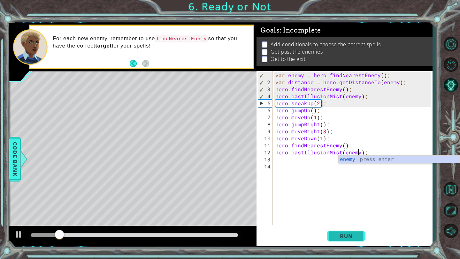
click at [360, 240] on button "Run" at bounding box center [346, 237] width 38 height 18
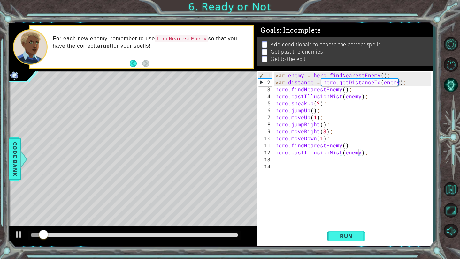
click at [346, 246] on div "hero.castIllusionMist(enemy); 1 2 3 4 5 6 7 8 9 10 11 12 13 14 var enemy = hero…" at bounding box center [344, 159] width 176 height 176
click at [345, 244] on button "Run" at bounding box center [346, 237] width 38 height 18
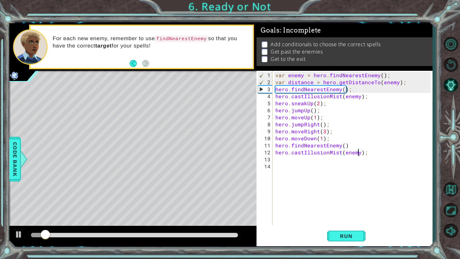
click at [414, 106] on div "var enemy = hero . findNearestEnemy ( ) ; var distance = hero . getDistanceTo (…" at bounding box center [354, 156] width 160 height 169
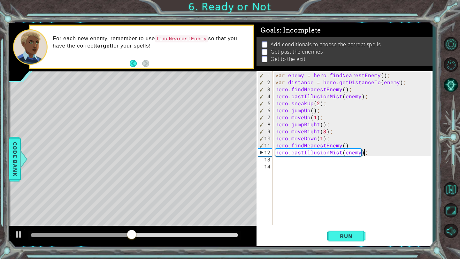
click at [365, 154] on div "var enemy = hero . findNearestEnemy ( ) ; var distance = hero . getDistanceTo (…" at bounding box center [354, 156] width 160 height 169
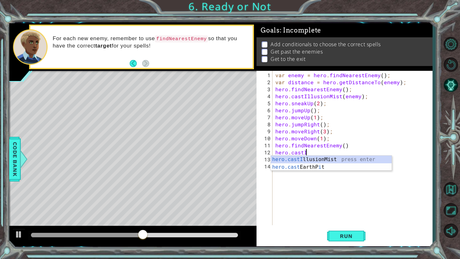
type textarea "hero.cast"
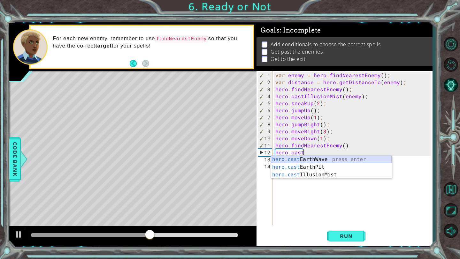
scroll to position [0, 0]
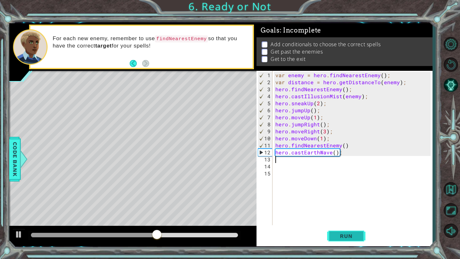
click at [330, 238] on button "Run" at bounding box center [346, 237] width 38 height 18
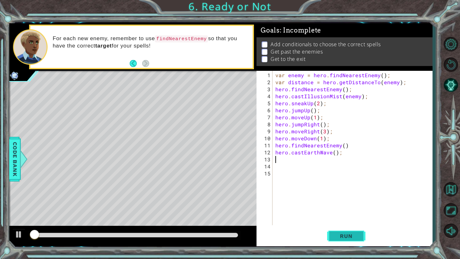
click at [342, 237] on span "Run" at bounding box center [345, 236] width 25 height 6
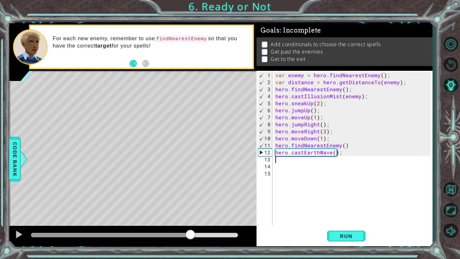
drag, startPoint x: 92, startPoint y: 236, endPoint x: 190, endPoint y: 240, distance: 98.1
click at [190, 238] on div at bounding box center [134, 235] width 207 height 4
drag, startPoint x: 203, startPoint y: 232, endPoint x: 188, endPoint y: 231, distance: 15.6
click at [188, 232] on div at bounding box center [134, 235] width 212 height 9
drag, startPoint x: 199, startPoint y: 234, endPoint x: 144, endPoint y: 233, distance: 55.2
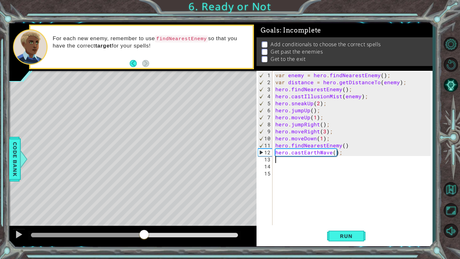
click at [144, 233] on div at bounding box center [143, 235] width 11 height 11
drag, startPoint x: 144, startPoint y: 233, endPoint x: 110, endPoint y: 230, distance: 33.3
click at [110, 230] on div at bounding box center [110, 235] width 11 height 11
click at [345, 158] on div "var enemy = hero . findNearestEnemy ( ) ; var distance = hero . getDistanceTo (…" at bounding box center [354, 156] width 160 height 169
click at [334, 243] on button "Run" at bounding box center [346, 237] width 38 height 18
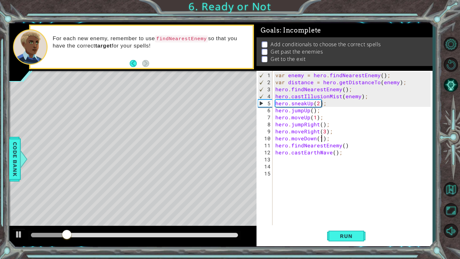
click at [320, 139] on div "var enemy = hero . findNearestEnemy ( ) ; var distance = hero . getDistanceTo (…" at bounding box center [354, 156] width 160 height 169
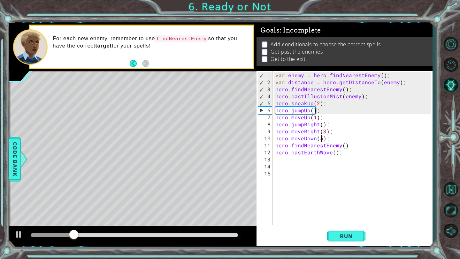
scroll to position [0, 3]
click at [339, 153] on div "var enemy = hero . findNearestEnemy ( ) ; var distance = hero . getDistanceTo (…" at bounding box center [354, 156] width 160 height 169
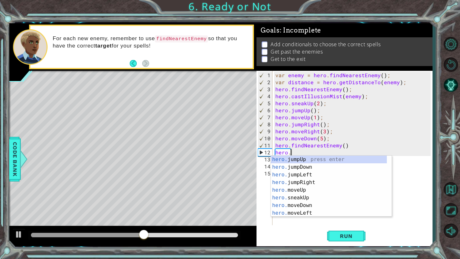
scroll to position [0, 0]
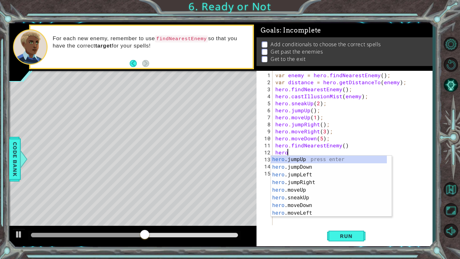
type textarea "h"
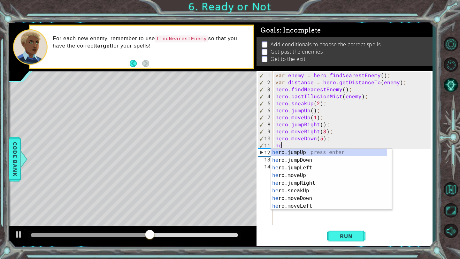
type textarea "h"
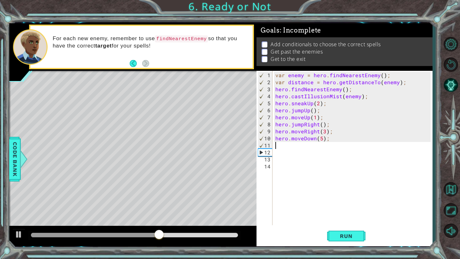
click at [323, 140] on div "var enemy = hero . findNearestEnemy ( ) ; var distance = hero . getDistanceTo (…" at bounding box center [354, 156] width 160 height 169
type textarea "hero.moveDown(5);"
click at [339, 233] on span "Run" at bounding box center [345, 236] width 25 height 6
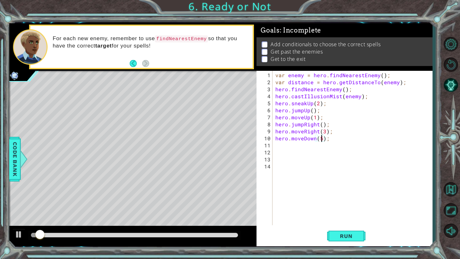
click at [166, 234] on div at bounding box center [134, 235] width 207 height 4
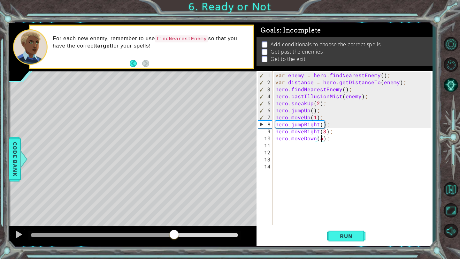
drag, startPoint x: 168, startPoint y: 234, endPoint x: 211, endPoint y: 234, distance: 43.4
click at [180, 234] on div at bounding box center [173, 235] width 11 height 11
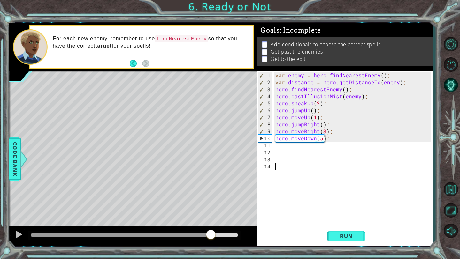
click at [297, 193] on div "var enemy = hero . findNearestEnemy ( ) ; var distance = hero . getDistanceTo (…" at bounding box center [354, 156] width 160 height 169
click at [334, 237] on span "Run" at bounding box center [345, 236] width 25 height 6
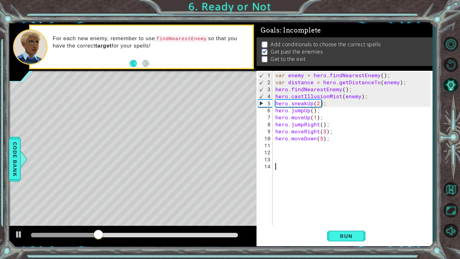
click at [322, 139] on div "var enemy = hero . findNearestEnemy ( ) ; var distance = hero . getDistanceTo (…" at bounding box center [354, 156] width 160 height 169
click at [325, 231] on div "Run" at bounding box center [346, 237] width 176 height 18
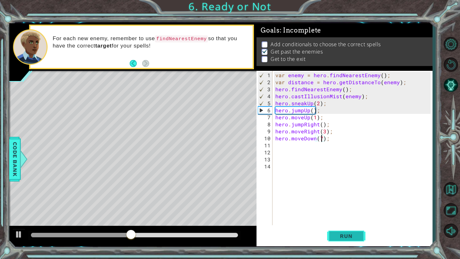
click at [332, 239] on button "Run" at bounding box center [346, 237] width 38 height 18
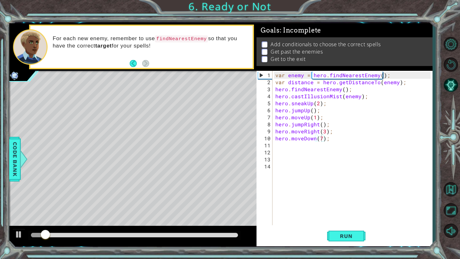
drag, startPoint x: 157, startPoint y: 238, endPoint x: 261, endPoint y: 228, distance: 103.6
click at [262, 228] on div "1 ההההההההההההההההההההההההההההההההההההההההההההההההההההההההההההההההההההההההההההה…" at bounding box center [220, 134] width 423 height 223
click at [328, 232] on button "Run" at bounding box center [346, 237] width 38 height 18
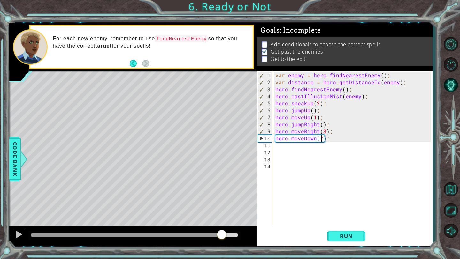
click at [229, 208] on div "methods hero use(thing) moveUp(steps) moveDown(steps) moveLeft(steps) moveRight…" at bounding box center [220, 134] width 423 height 223
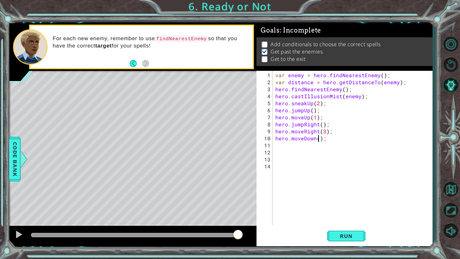
type textarea "hero.moveDown(3);"
click at [305, 149] on div "var enemy = hero . findNearestEnemy ( ) ; var distance = hero . getDistanceTo (…" at bounding box center [354, 156] width 160 height 169
click at [304, 147] on div "var enemy = hero . findNearestEnemy ( ) ; var distance = hero . getDistanceTo (…" at bounding box center [354, 156] width 160 height 169
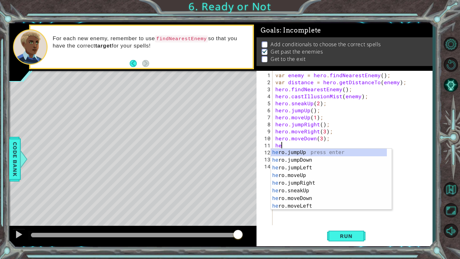
type textarea "hero"
click at [289, 151] on div "hero .jumpUp press enter hero .jumpDown press enter hero .jumpLeft press enter …" at bounding box center [329, 187] width 116 height 77
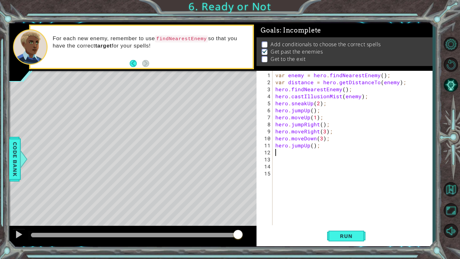
click at [308, 148] on div "var enemy = hero . findNearestEnemy ( ) ; var distance = hero . getDistanceTo (…" at bounding box center [354, 156] width 160 height 169
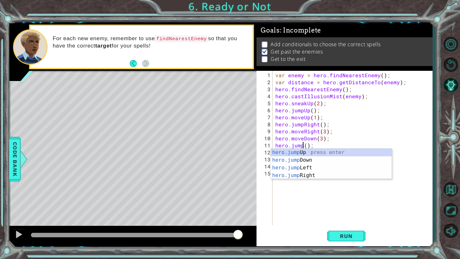
scroll to position [0, 2]
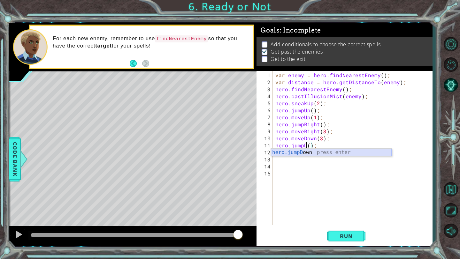
click at [308, 151] on div "hero.jumpD own press enter" at bounding box center [331, 160] width 121 height 23
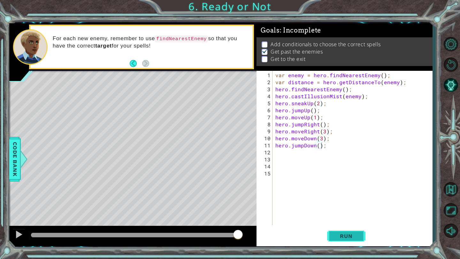
click at [342, 235] on span "Run" at bounding box center [345, 236] width 25 height 6
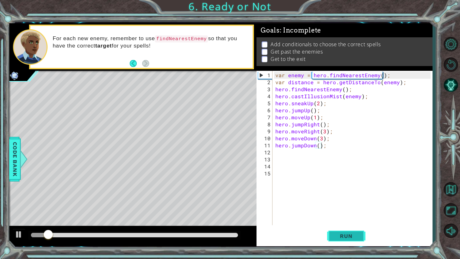
click at [333, 234] on span "Run" at bounding box center [345, 236] width 25 height 6
drag, startPoint x: 85, startPoint y: 232, endPoint x: 133, endPoint y: 232, distance: 48.5
click at [133, 232] on div at bounding box center [134, 235] width 212 height 9
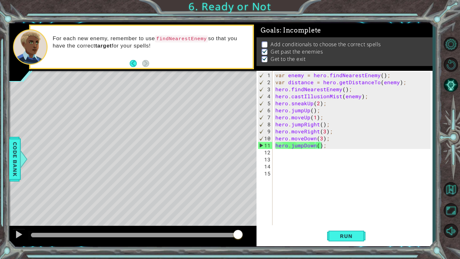
click at [289, 51] on p "Get past the enemies" at bounding box center [296, 51] width 52 height 7
click at [340, 249] on div "1 ההההההההההההההההההההההההההההההההההההההההההההההההההההההההההההההההההההההההההההה…" at bounding box center [230, 129] width 460 height 259
click at [344, 242] on button "Run" at bounding box center [346, 237] width 38 height 18
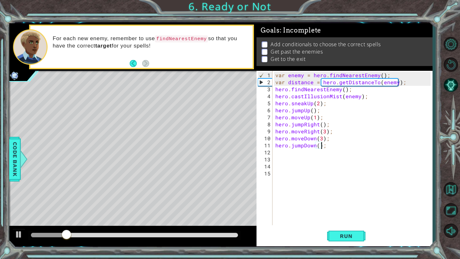
click at [319, 146] on div "var enemy = hero . findNearestEnemy ( ) ; var distance = hero . getDistanceTo (…" at bounding box center [354, 156] width 160 height 169
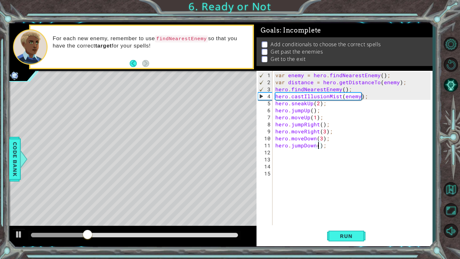
click at [321, 138] on div "var enemy = hero . findNearestEnemy ( ) ; var distance = hero . getDistanceTo (…" at bounding box center [354, 156] width 160 height 169
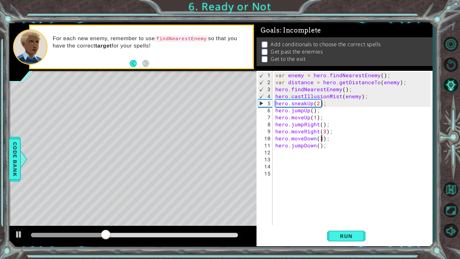
scroll to position [0, 3]
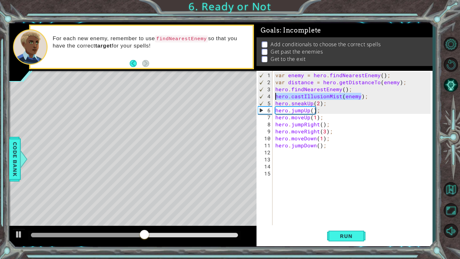
drag, startPoint x: 362, startPoint y: 98, endPoint x: 271, endPoint y: 94, distance: 90.8
click at [271, 94] on div "hero.moveDown(1); 1 2 3 4 5 6 7 8 9 10 11 12 13 14 15 var enemy = hero . findNe…" at bounding box center [343, 148] width 174 height 155
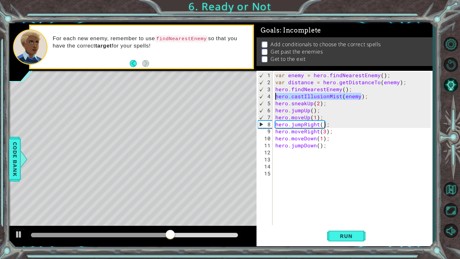
type textarea ";"
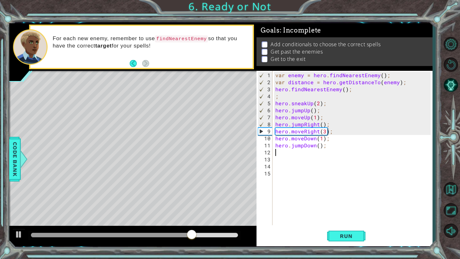
click at [328, 150] on div "var enemy = hero . findNearestEnemy ( ) ; var distance = hero . getDistanceTo (…" at bounding box center [354, 156] width 160 height 169
click at [325, 147] on div "var enemy = hero . findNearestEnemy ( ) ; var distance = hero . getDistanceTo (…" at bounding box center [354, 156] width 160 height 169
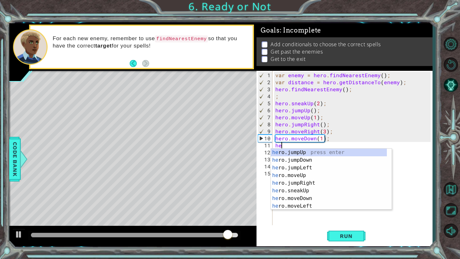
type textarea "h"
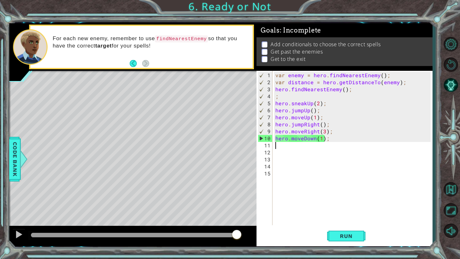
paste textarea "hero.castIllusionMist(enemy)"
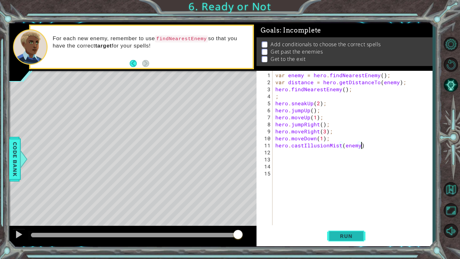
click at [336, 229] on button "Run" at bounding box center [346, 237] width 38 height 18
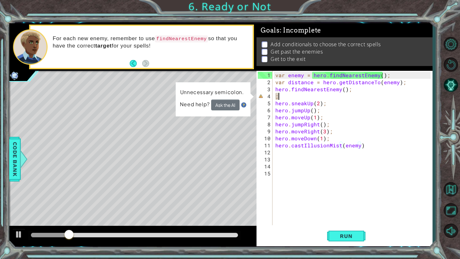
click at [293, 96] on div "var enemy = hero . findNearestEnemy ( ) ; var distance = hero . getDistanceTo (…" at bounding box center [354, 156] width 160 height 169
type textarea ";"
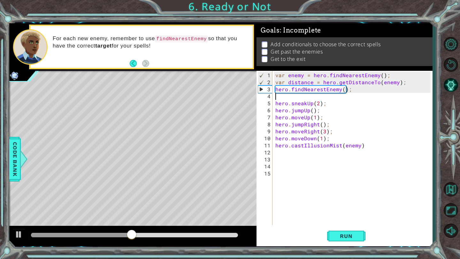
click at [302, 177] on div "var enemy = hero . findNearestEnemy ( ) ; var distance = hero . getDistanceTo (…" at bounding box center [354, 156] width 160 height 169
click at [334, 241] on button "Run" at bounding box center [346, 237] width 38 height 18
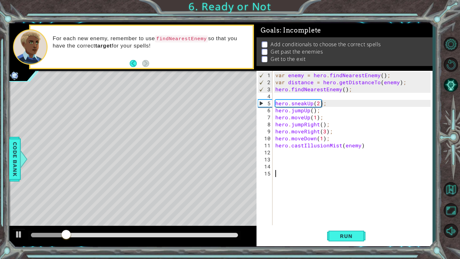
click at [279, 154] on div "var enemy = hero . findNearestEnemy ( ) ; var distance = hero . getDistanceTo (…" at bounding box center [354, 156] width 160 height 169
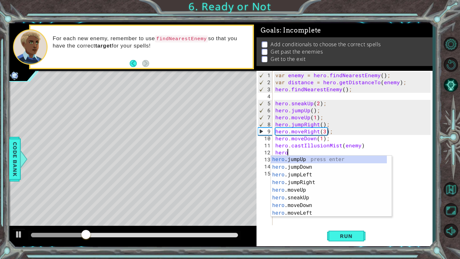
scroll to position [0, 0]
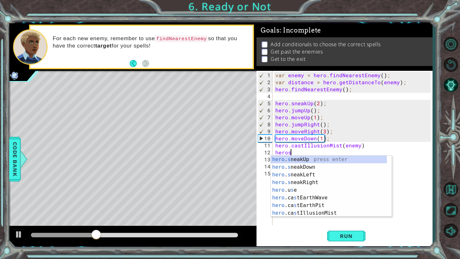
type textarea "herosn"
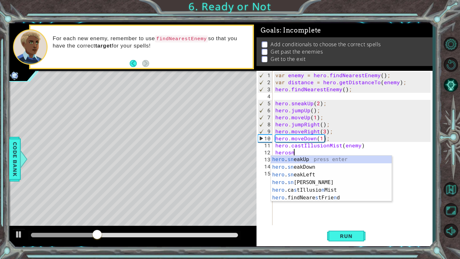
scroll to position [0, 1]
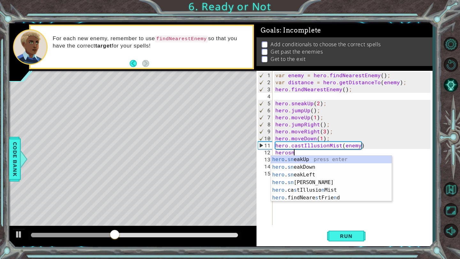
click at [291, 214] on div "var enemy = hero . findNearestEnemy ( ) ; var distance = hero . getDistanceTo (…" at bounding box center [354, 156] width 160 height 169
